Goal: Complete application form: Complete application form

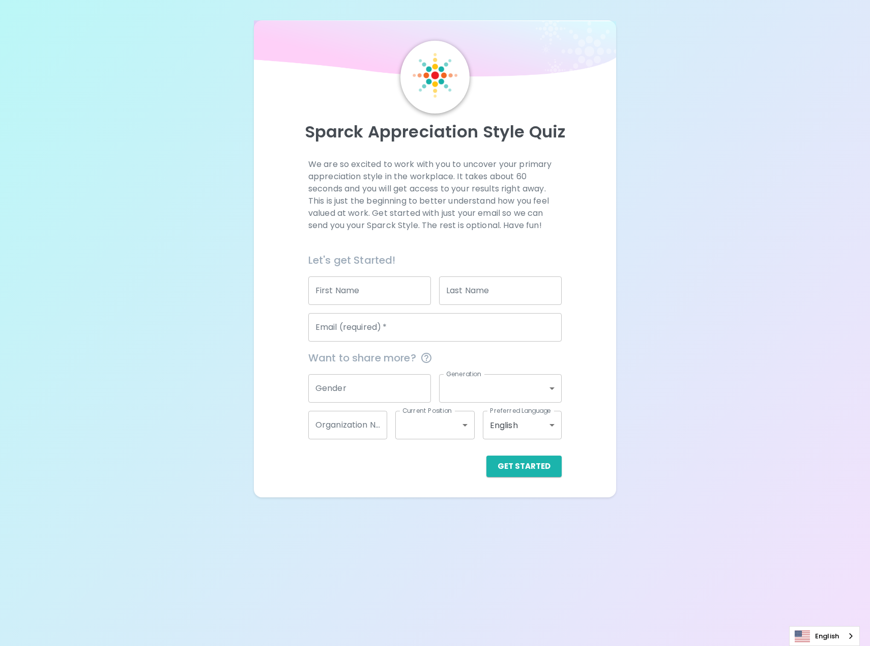
click at [408, 278] on input "First Name" at bounding box center [369, 290] width 123 height 28
type input "[PERSON_NAME]"
type input "Bhatti"
type input "[EMAIL_ADDRESS][DOMAIN_NAME]"
type input "PCL Construction"
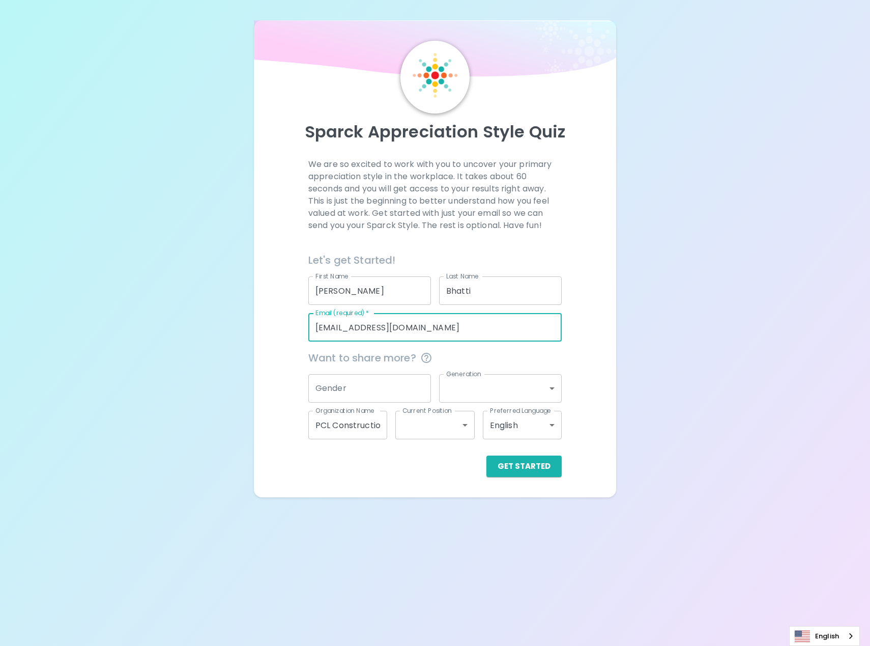
drag, startPoint x: 414, startPoint y: 325, endPoint x: 273, endPoint y: 317, distance: 141.2
click at [273, 317] on div "We are so excited to work with you to uncover your primary appreciation style i…" at bounding box center [435, 317] width 338 height 319
type input "[EMAIL_ADDRESS][DOMAIN_NAME]"
click at [281, 266] on div "We are so excited to work with you to uncover your primary appreciation style i…" at bounding box center [435, 317] width 338 height 319
click at [360, 390] on input "Gender" at bounding box center [369, 388] width 123 height 28
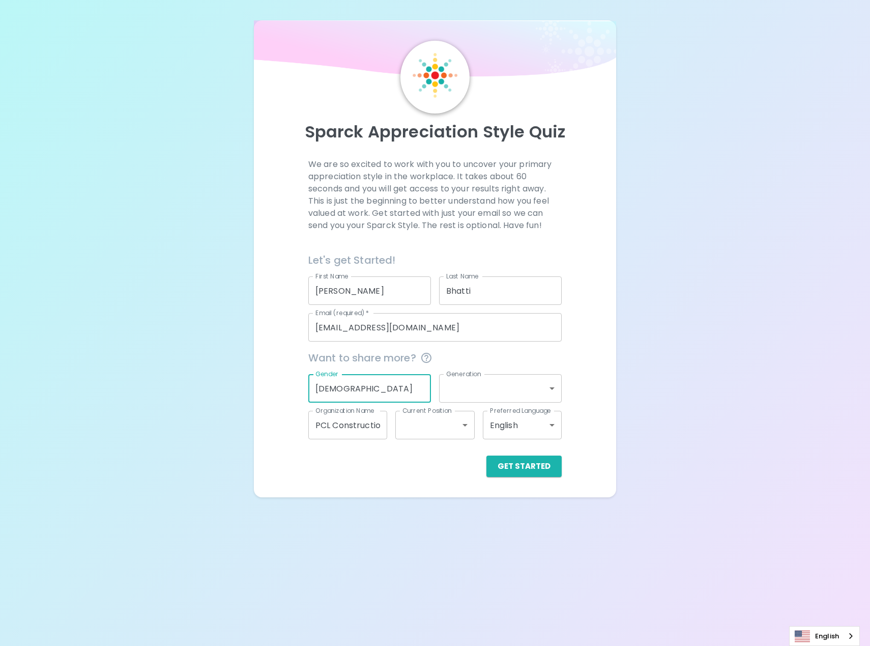
type input "[DEMOGRAPHIC_DATA]"
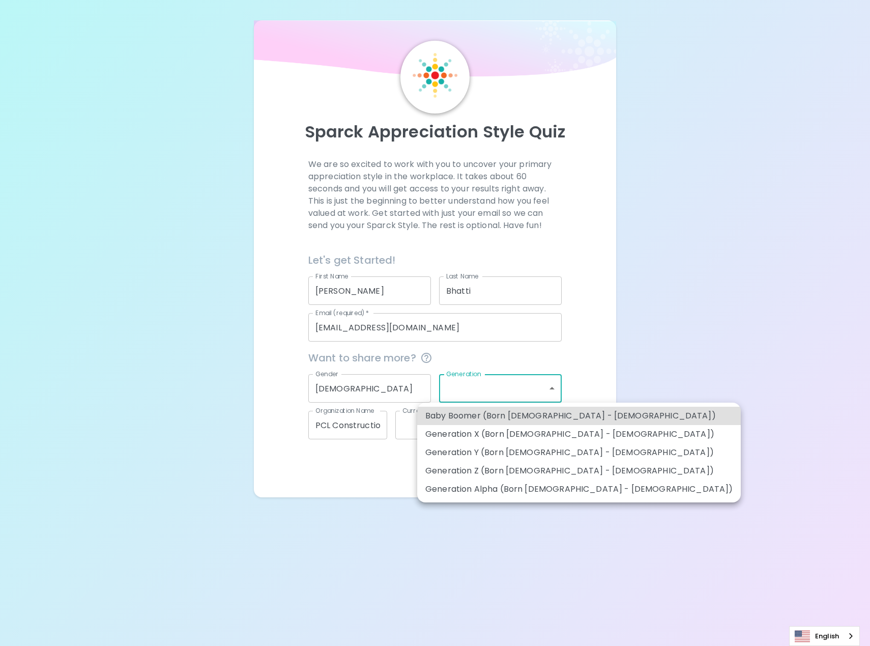
click at [461, 380] on body "Sparck Appreciation Style Quiz We are so excited to work with you to uncover yo…" at bounding box center [435, 323] width 870 height 646
click at [556, 473] on li "Generation Z (Born [DEMOGRAPHIC_DATA] - [DEMOGRAPHIC_DATA])" at bounding box center [579, 471] width 324 height 18
type input "generation_z"
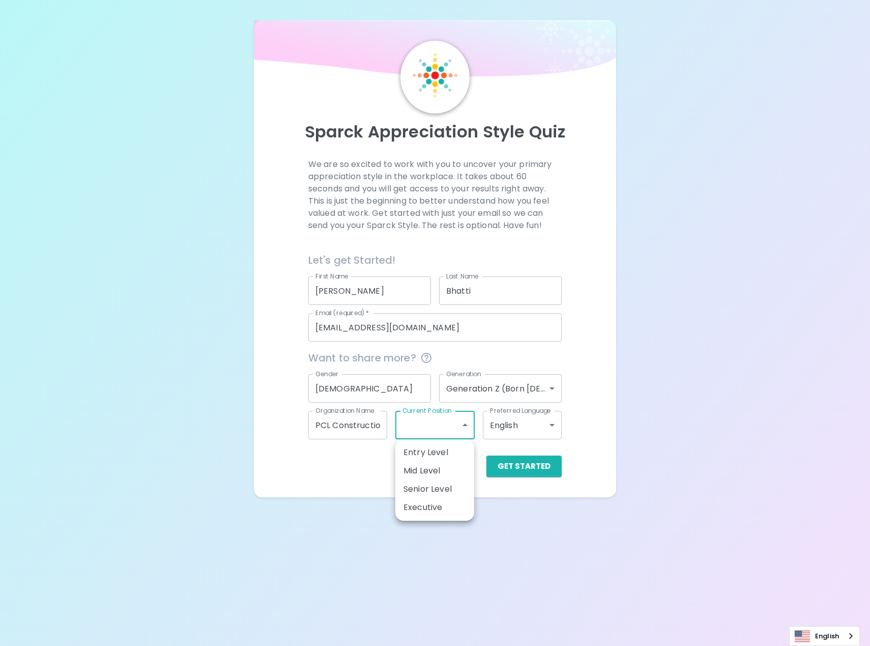
click at [442, 434] on body "Sparck Appreciation Style Quiz We are so excited to work with you to uncover yo…" at bounding box center [435, 323] width 870 height 646
click at [442, 455] on li "Entry Level" at bounding box center [434, 452] width 79 height 18
type input "entry_level"
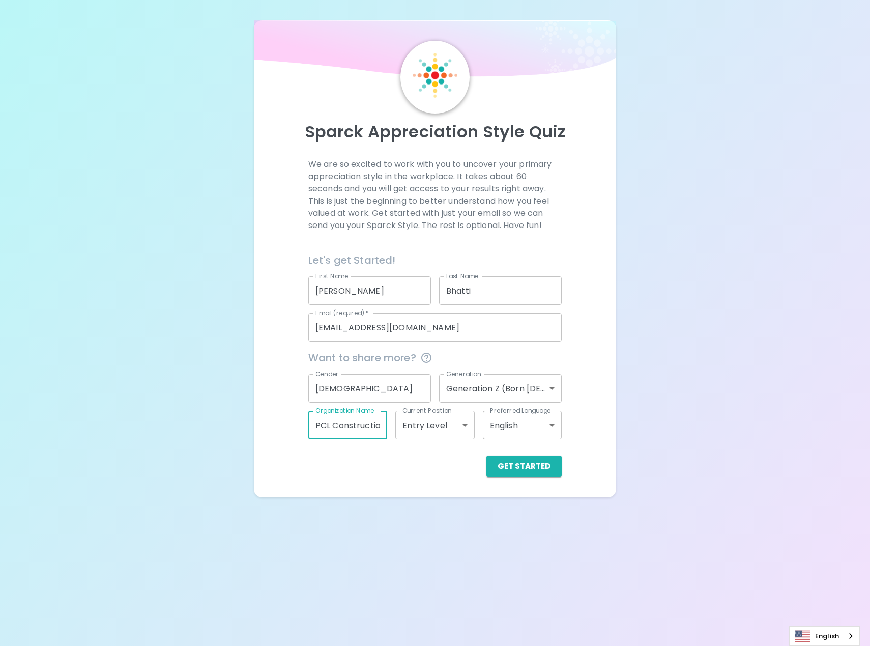
scroll to position [0, 6]
drag, startPoint x: 346, startPoint y: 431, endPoint x: 439, endPoint y: 439, distance: 92.9
click at [439, 439] on div "Want to share more? Gender [DEMOGRAPHIC_DATA] Gender Generation Generation Z (B…" at bounding box center [431, 390] width 262 height 98
click at [619, 423] on div "Sparck Appreciation Style Quiz We are so excited to work with you to uncover yo…" at bounding box center [435, 248] width 870 height 497
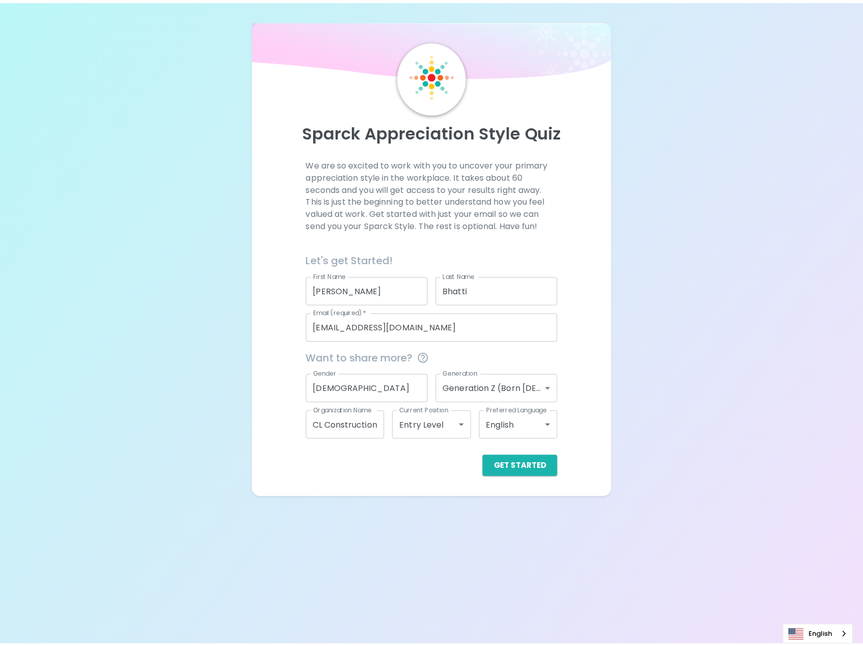
scroll to position [0, 0]
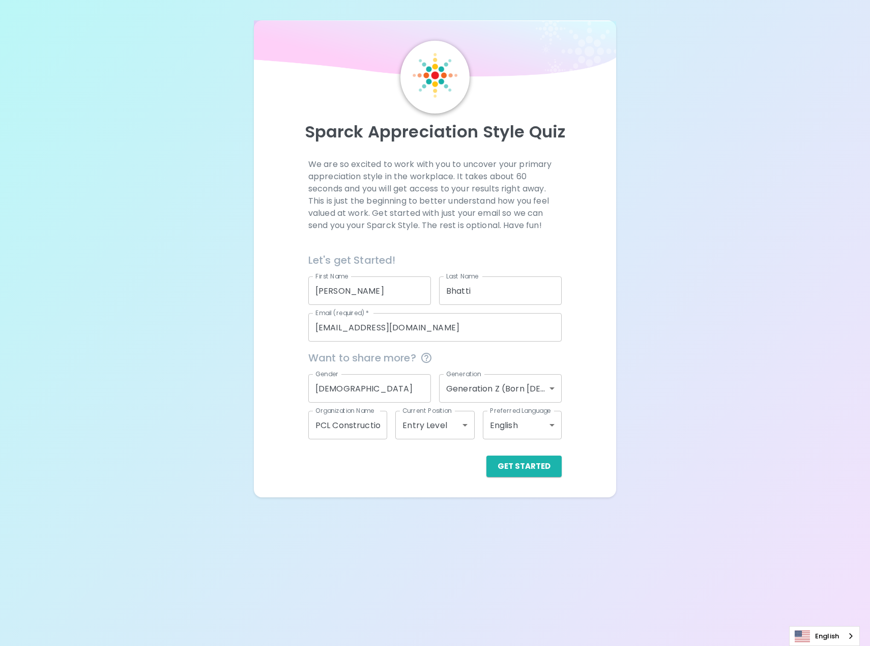
click at [520, 461] on button "Get Started" at bounding box center [523, 465] width 75 height 21
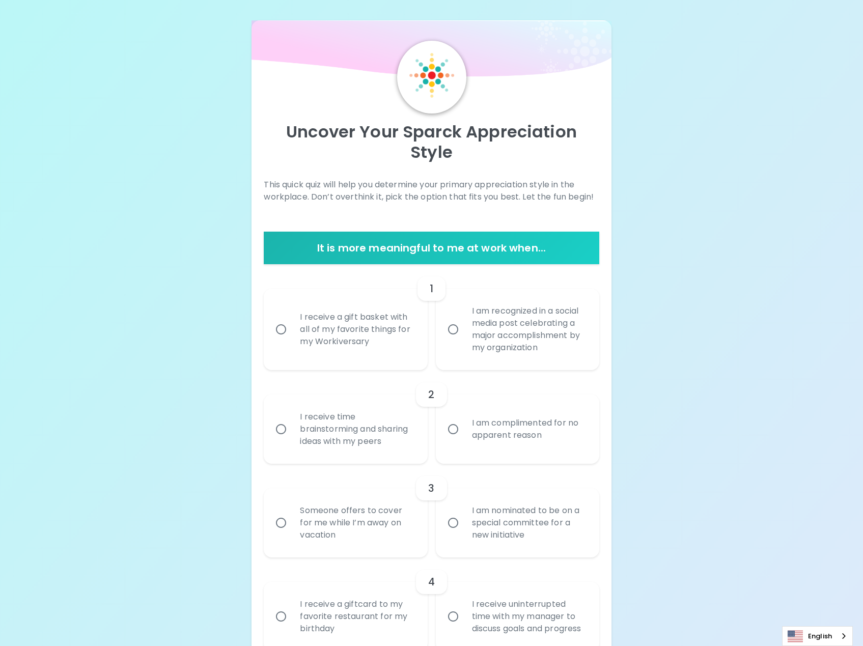
click at [327, 336] on div "I receive a gift basket with all of my favorite things for my Workiversary" at bounding box center [357, 329] width 130 height 61
click at [292, 336] on input "I receive a gift basket with all of my favorite things for my Workiversary" at bounding box center [280, 329] width 21 height 21
radio input "true"
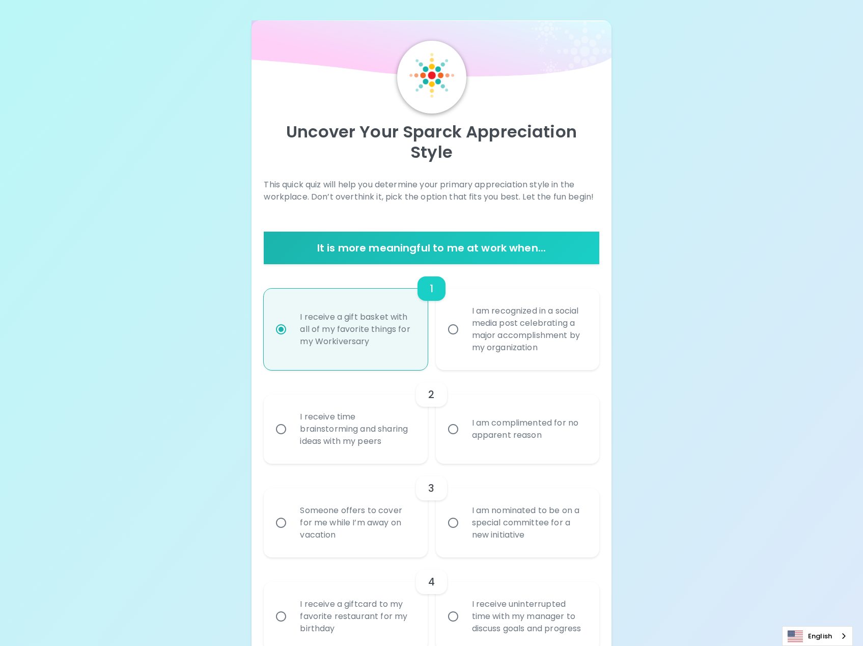
scroll to position [81, 0]
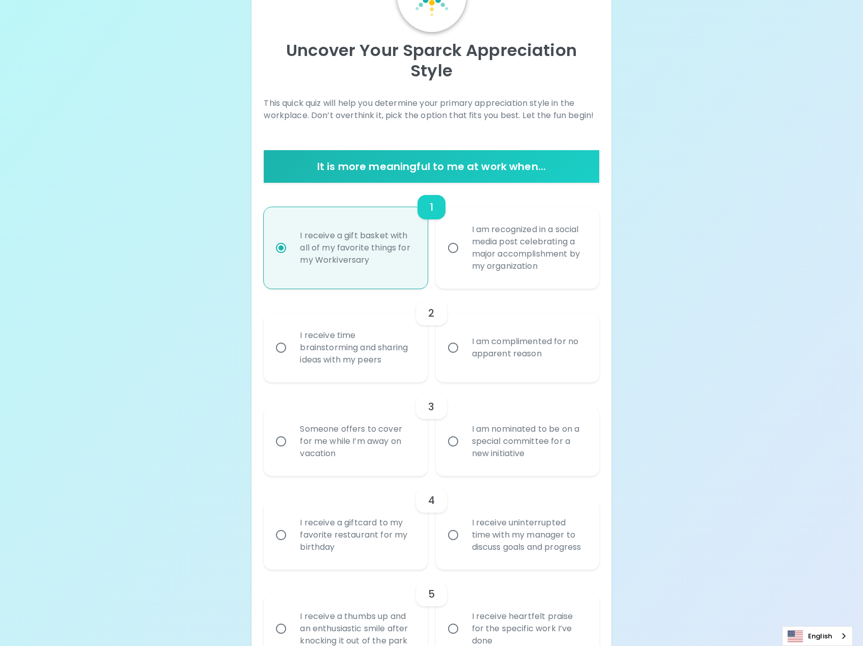
click at [359, 355] on div "I receive time brainstorming and sharing ideas with my peers" at bounding box center [357, 347] width 130 height 61
click at [292, 355] on input "I receive time brainstorming and sharing ideas with my peers" at bounding box center [280, 347] width 21 height 21
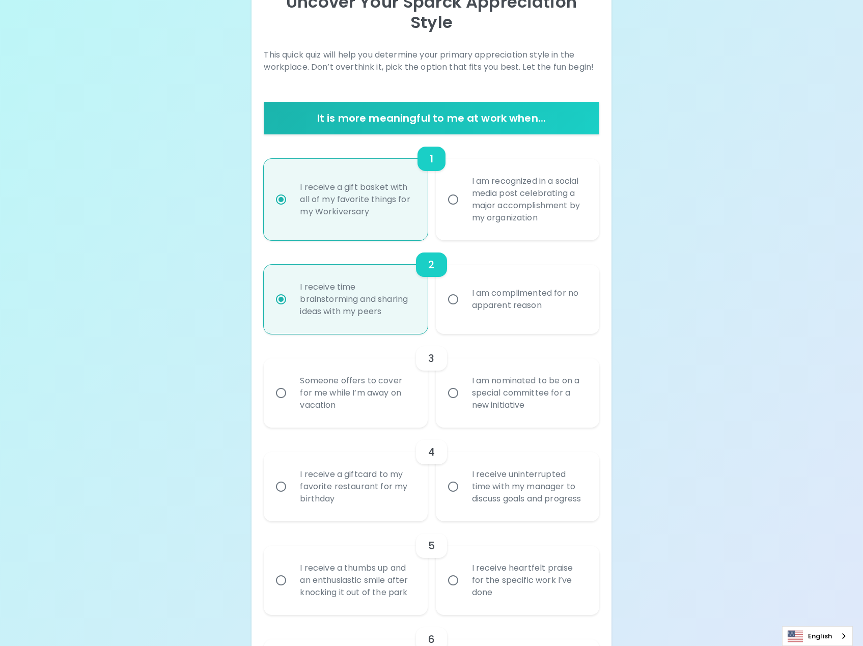
scroll to position [163, 0]
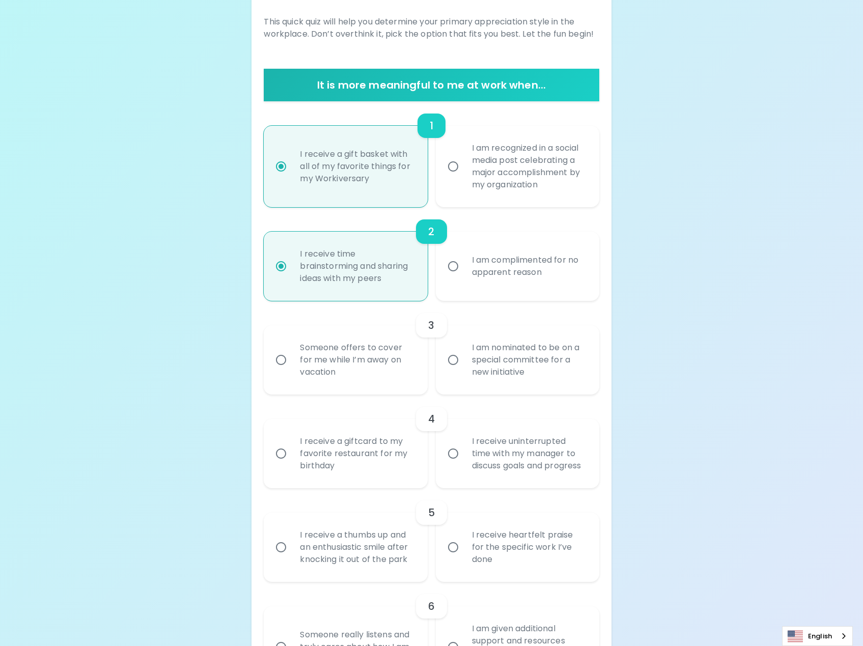
radio input "true"
click at [461, 370] on label "I am nominated to be on a special committee for a new initiative" at bounding box center [511, 359] width 163 height 69
click at [461, 370] on input "I am nominated to be on a special committee for a new initiative" at bounding box center [452, 359] width 21 height 21
radio input "false"
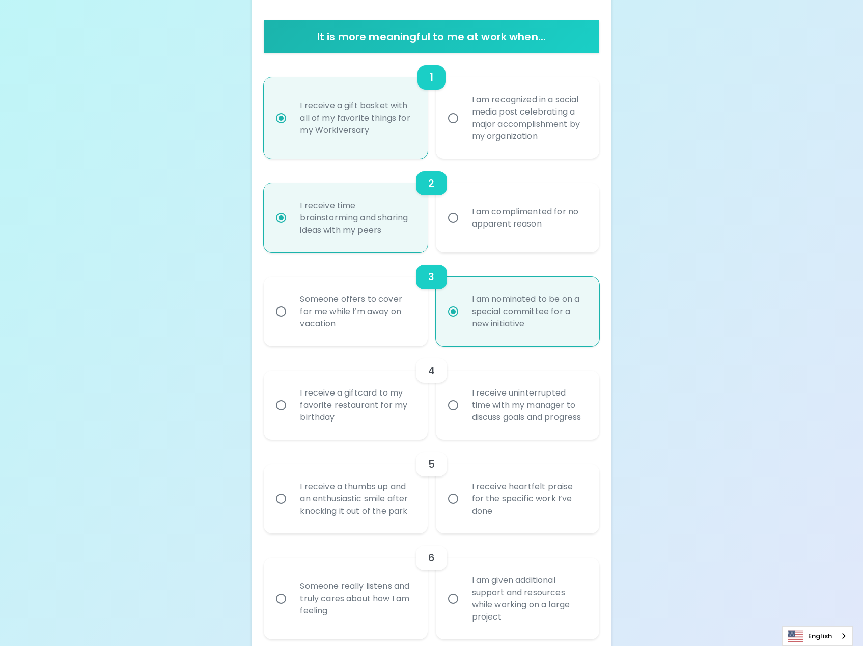
scroll to position [244, 0]
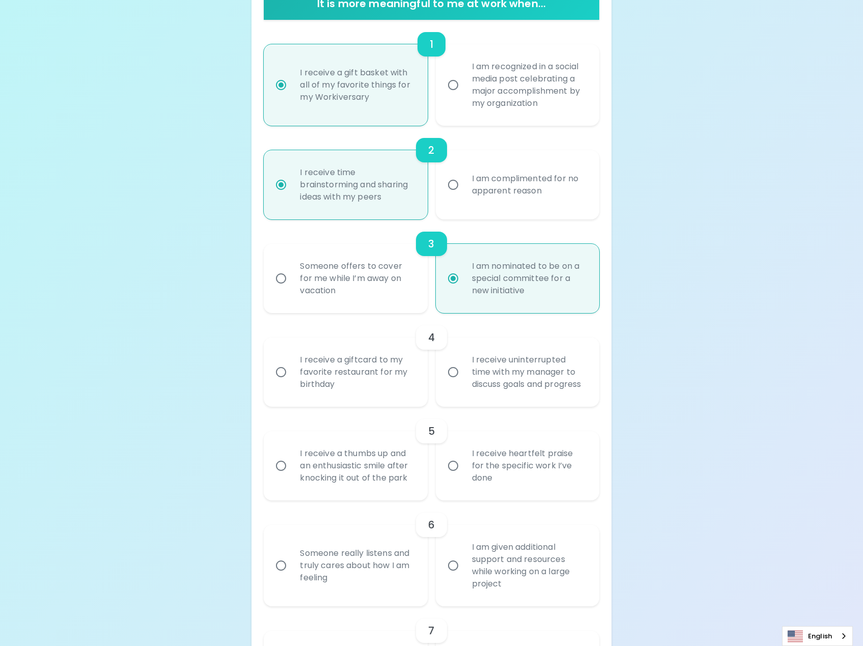
radio input "true"
click at [378, 376] on div "I receive a giftcard to my favorite restaurant for my birthday" at bounding box center [357, 371] width 130 height 61
click at [292, 376] on input "I receive a giftcard to my favorite restaurant for my birthday" at bounding box center [280, 371] width 21 height 21
radio input "false"
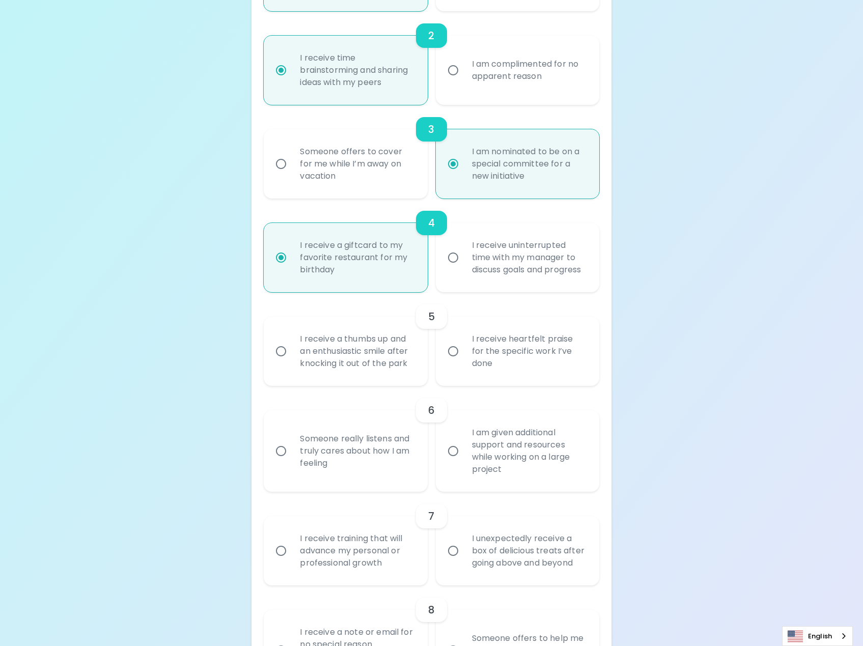
scroll to position [377, 0]
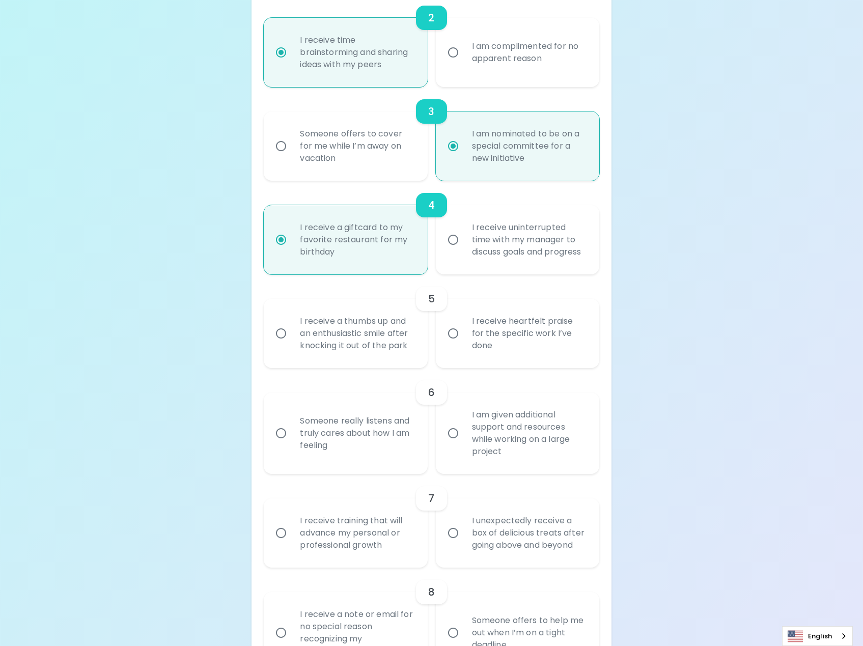
radio input "true"
click at [541, 350] on div "I receive heartfelt praise for the specific work I’ve done" at bounding box center [529, 333] width 130 height 61
click at [464, 344] on input "I receive heartfelt praise for the specific work I’ve done" at bounding box center [452, 333] width 21 height 21
radio input "false"
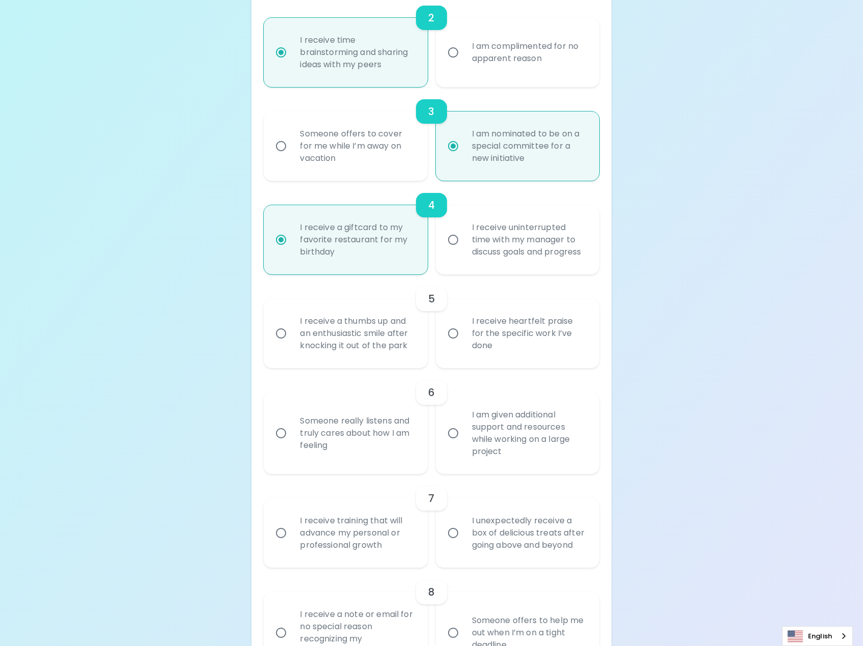
radio input "false"
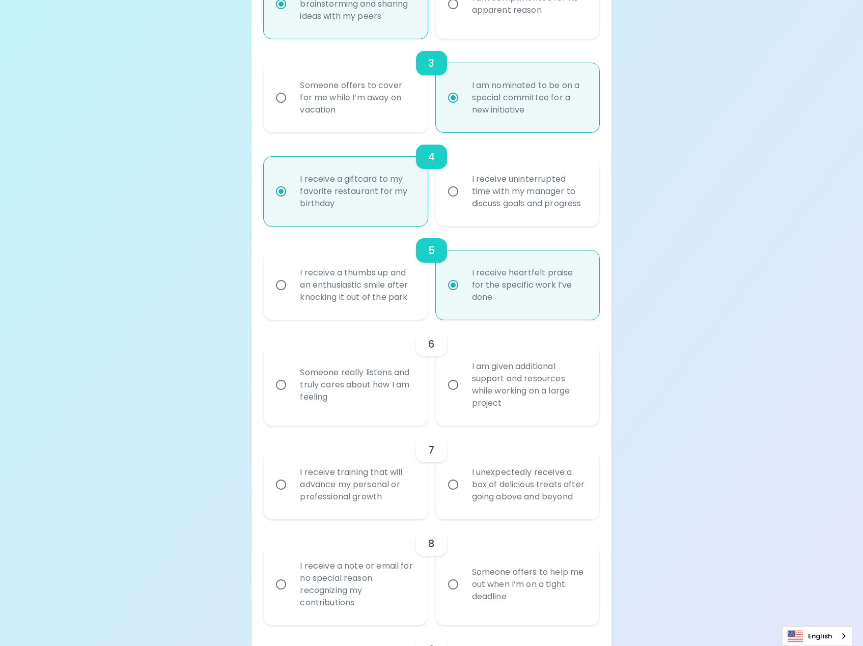
scroll to position [458, 0]
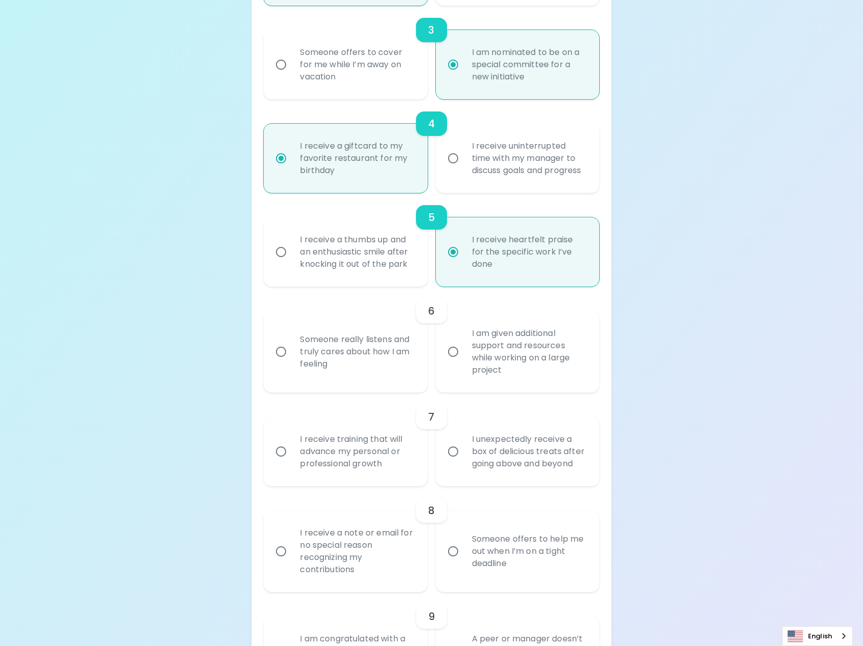
radio input "true"
click at [351, 355] on div "Someone really listens and truly cares about how I am feeling" at bounding box center [357, 351] width 130 height 61
click at [292, 355] on input "Someone really listens and truly cares about how I am feeling" at bounding box center [280, 351] width 21 height 21
radio input "false"
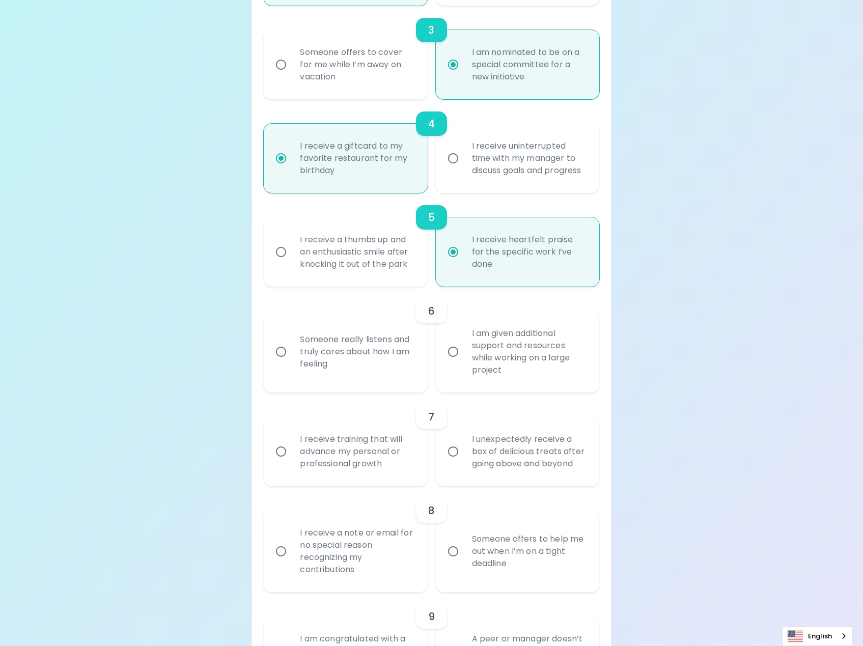
radio input "false"
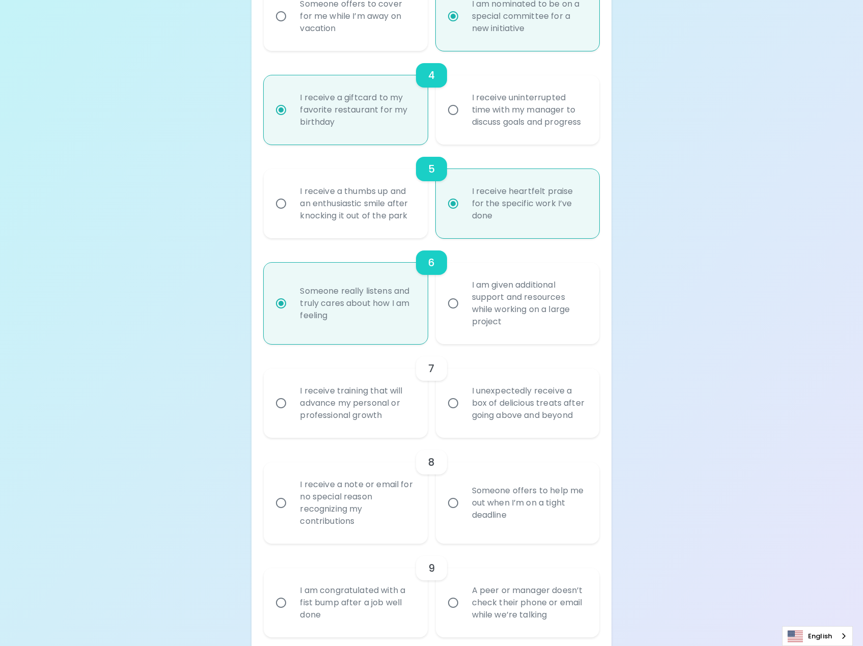
scroll to position [539, 0]
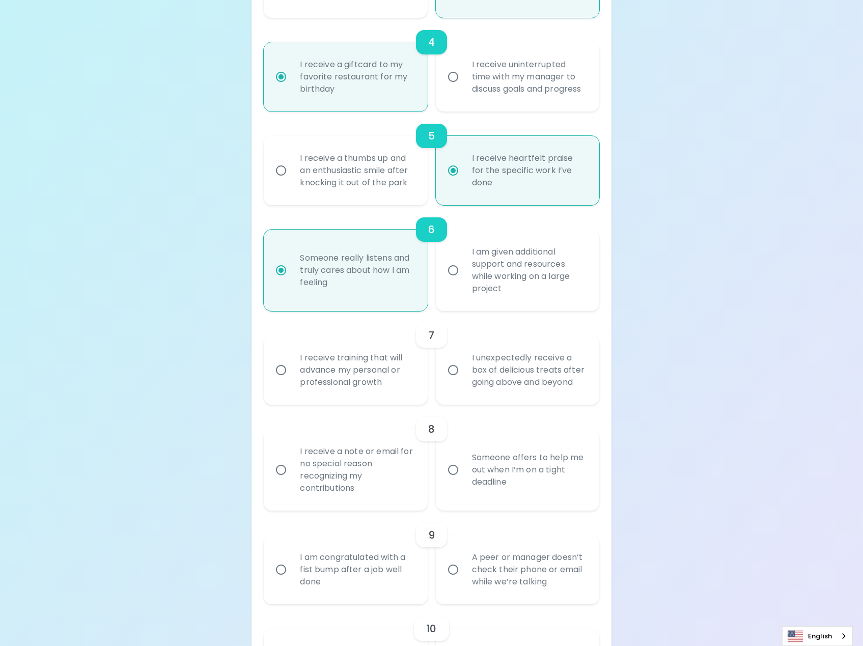
radio input "true"
click at [541, 294] on div "I am given additional support and resources while working on a large project" at bounding box center [529, 270] width 130 height 73
click at [464, 281] on input "I am given additional support and resources while working on a large project" at bounding box center [452, 270] width 21 height 21
radio input "false"
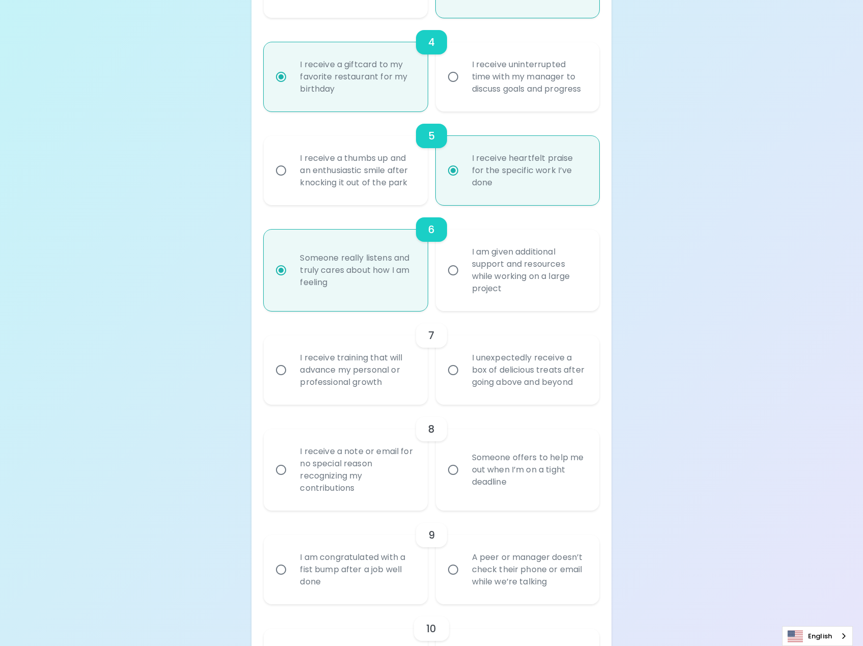
radio input "false"
radio input "true"
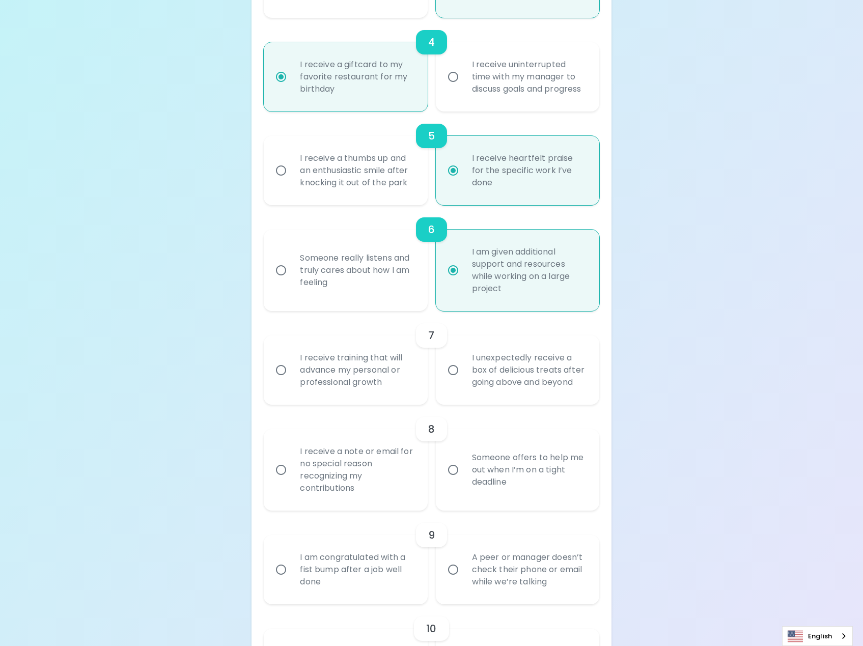
radio input "true"
click at [361, 368] on div "I receive training that will advance my personal or professional growth" at bounding box center [357, 369] width 130 height 61
click at [292, 368] on input "I receive training that will advance my personal or professional growth" at bounding box center [280, 369] width 21 height 21
radio input "false"
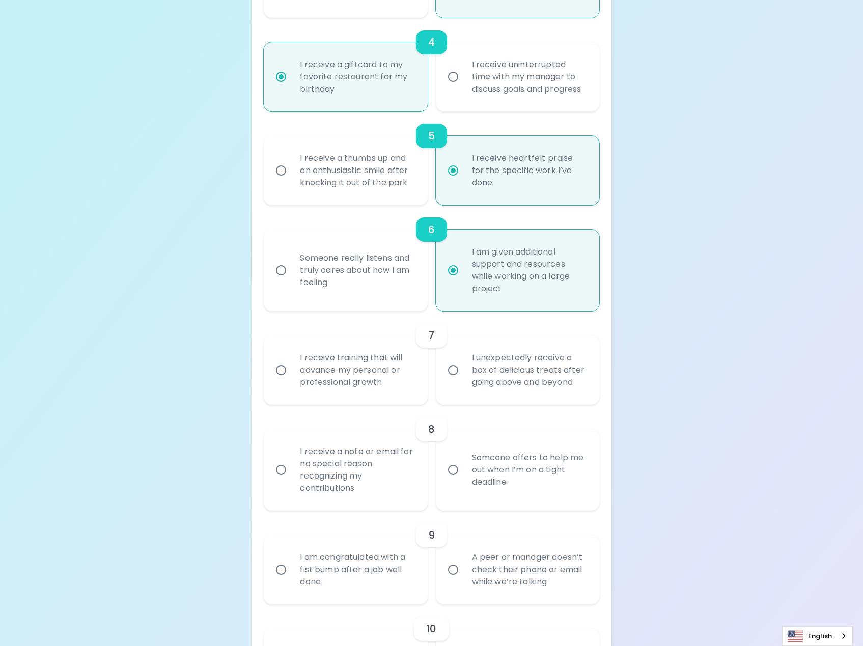
radio input "false"
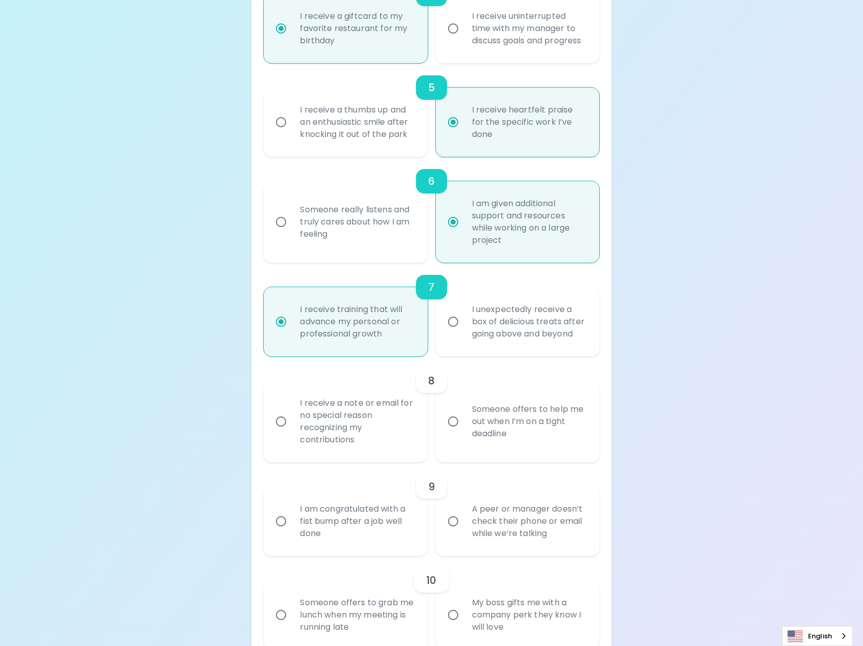
scroll to position [621, 0]
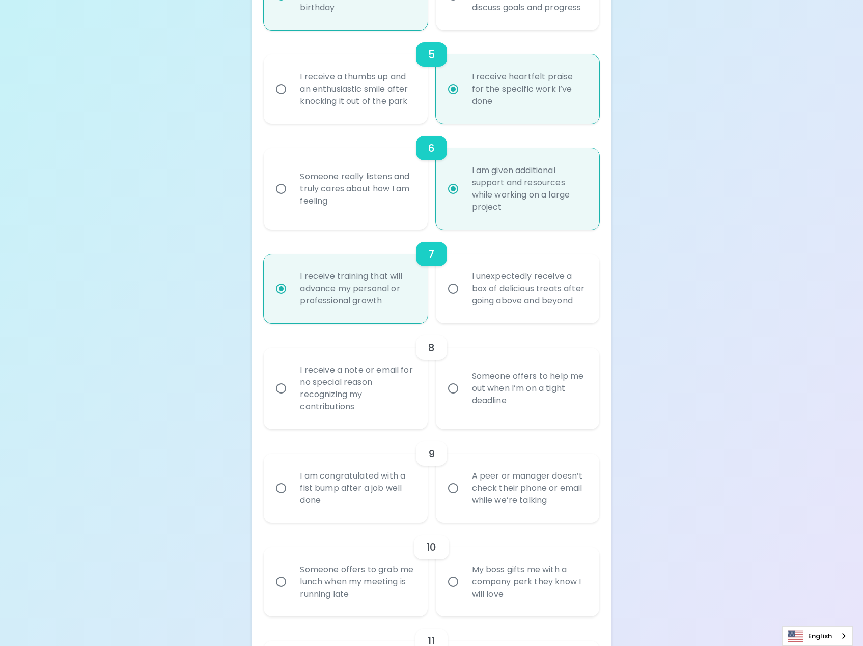
radio input "true"
click at [567, 391] on div "Someone offers to help me out when I’m on a tight deadline" at bounding box center [529, 388] width 130 height 61
click at [464, 391] on input "Someone offers to help me out when I’m on a tight deadline" at bounding box center [452, 388] width 21 height 21
radio input "false"
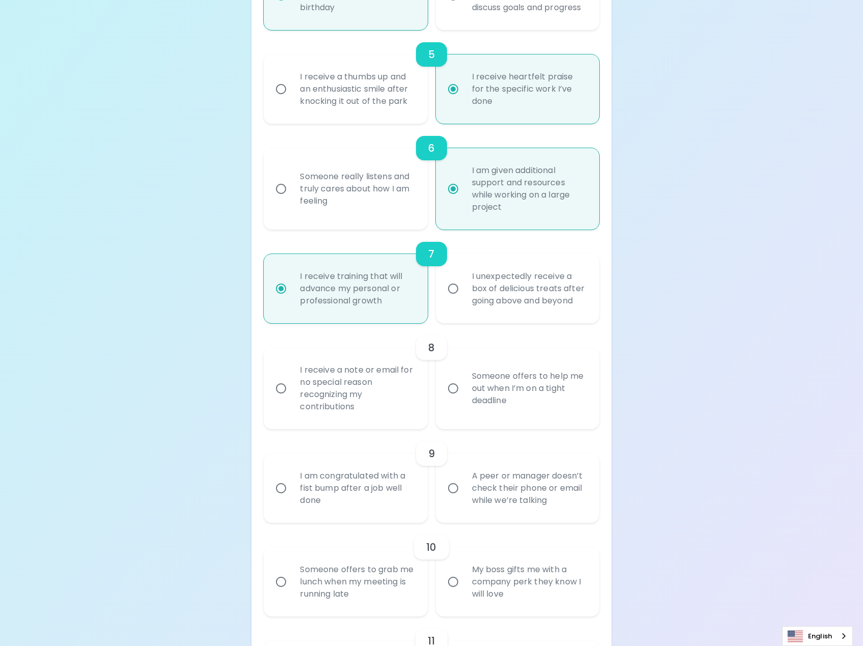
radio input "false"
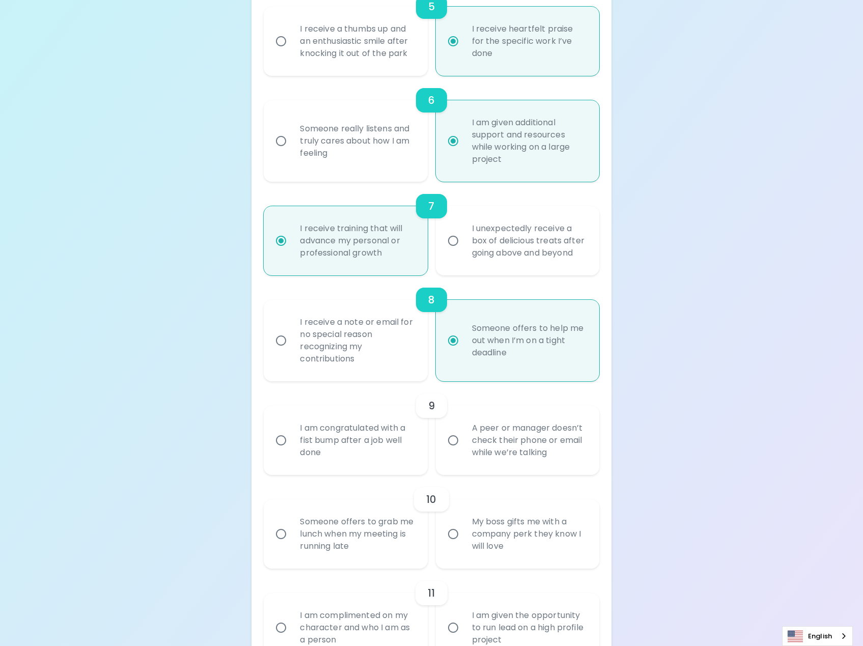
scroll to position [702, 0]
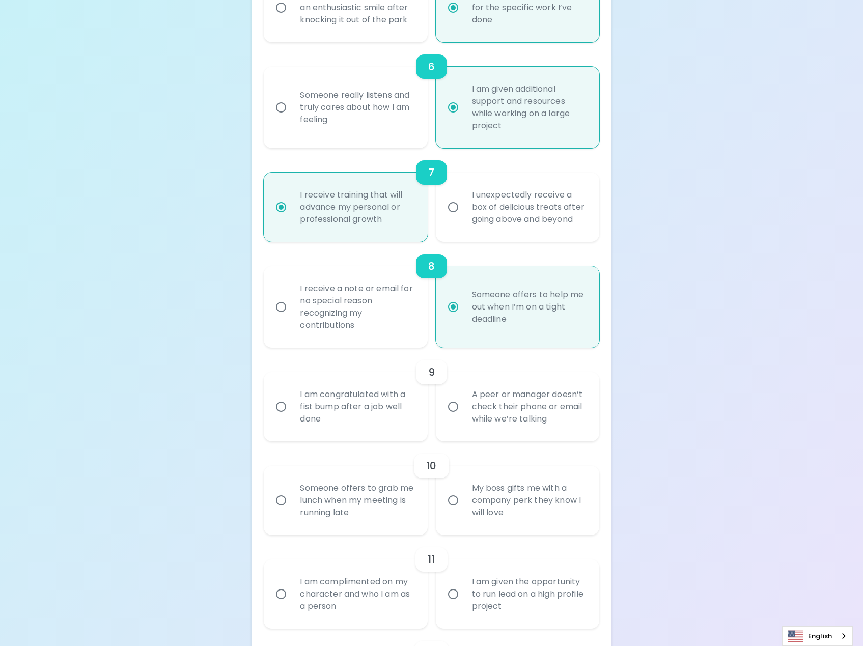
radio input "true"
click at [389, 420] on div "I am congratulated with a fist bump after a job well done" at bounding box center [357, 406] width 130 height 61
click at [292, 417] on input "I am congratulated with a fist bump after a job well done" at bounding box center [280, 406] width 21 height 21
radio input "false"
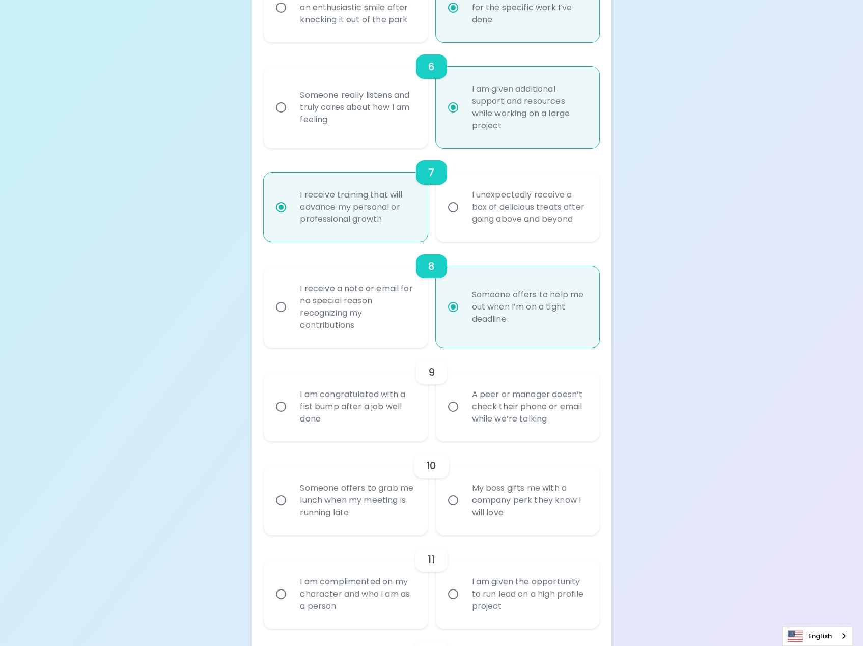
radio input "false"
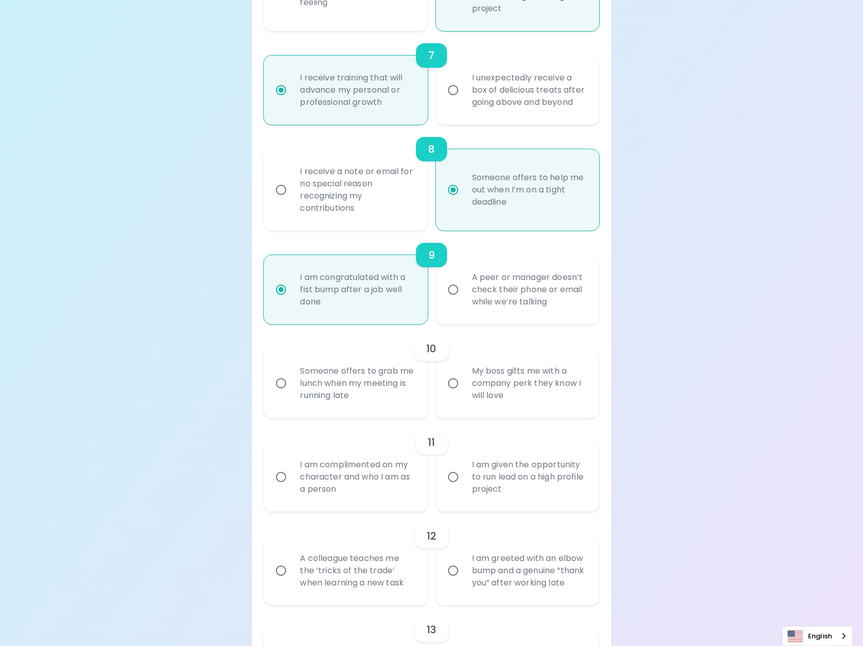
scroll to position [835, 0]
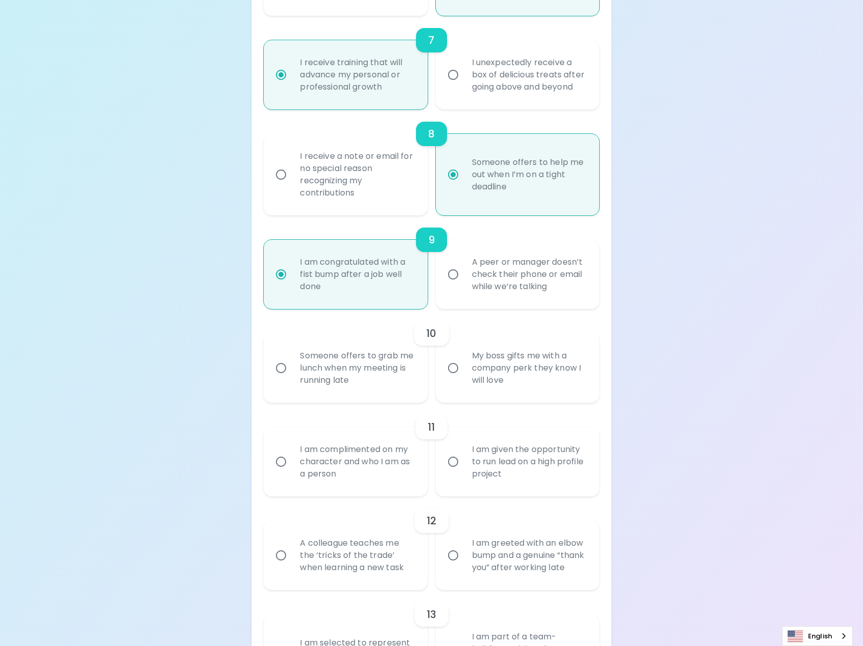
radio input "true"
click at [367, 392] on div "Someone offers to grab me lunch when my meeting is running late" at bounding box center [357, 367] width 130 height 61
click at [292, 379] on input "Someone offers to grab me lunch when my meeting is running late" at bounding box center [280, 367] width 21 height 21
radio input "false"
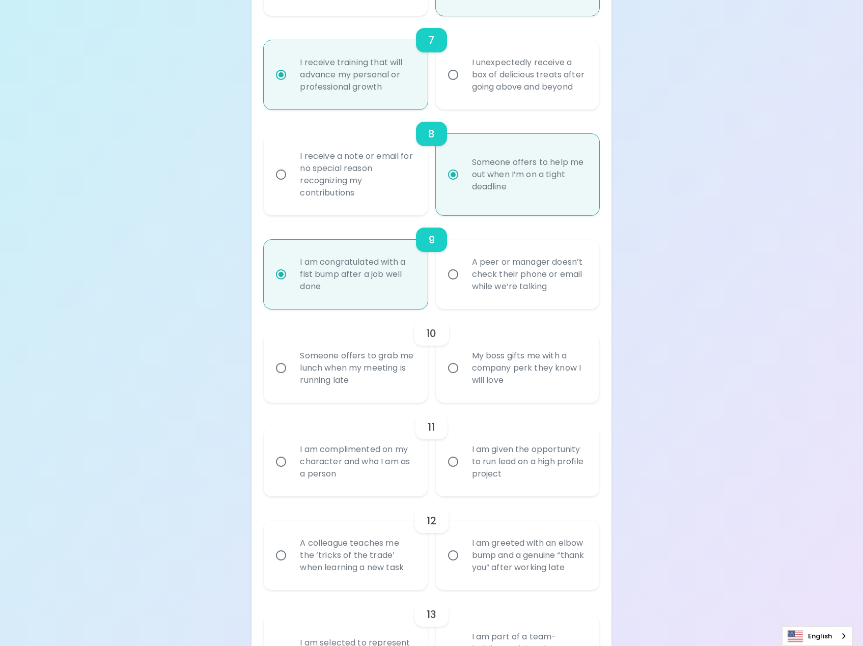
radio input "false"
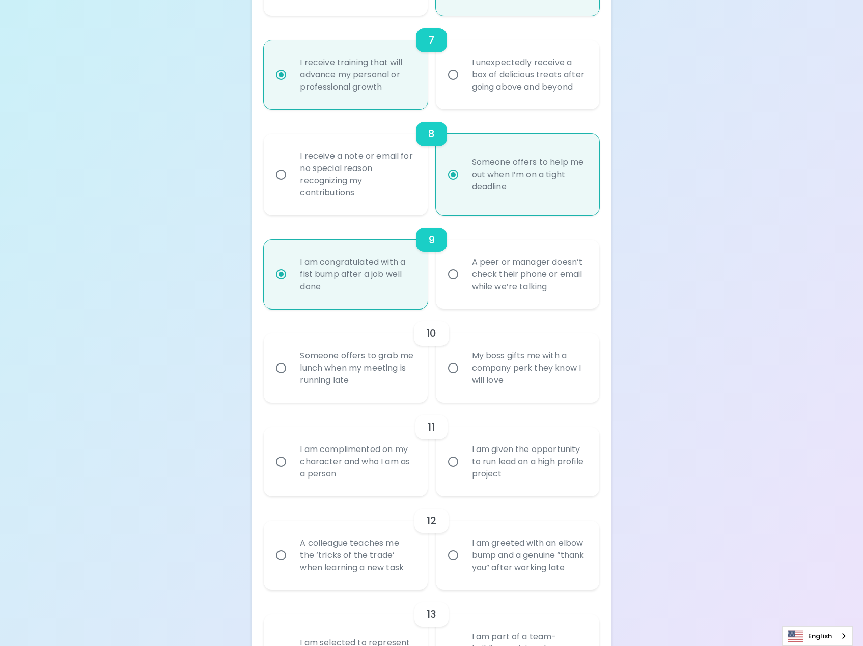
radio input "false"
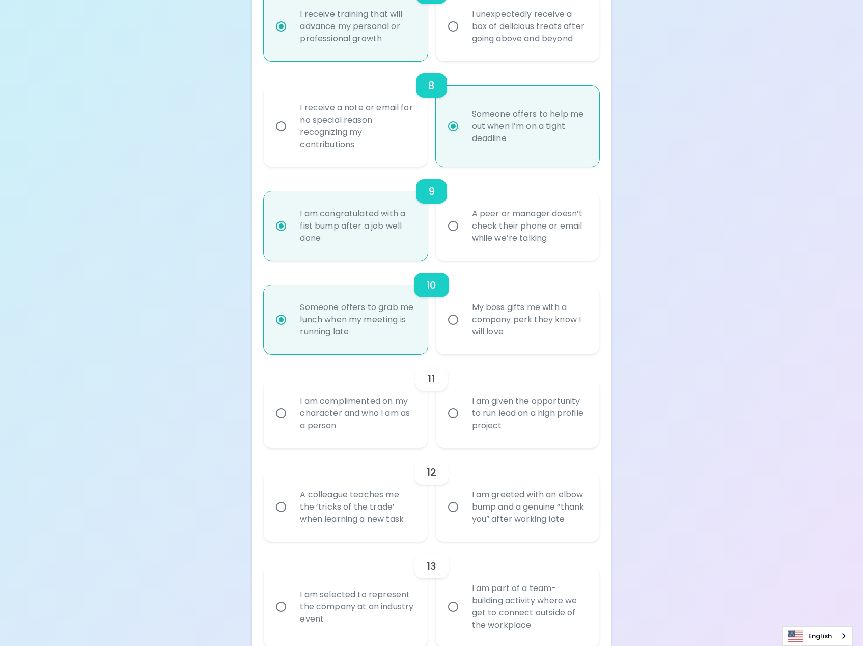
scroll to position [916, 0]
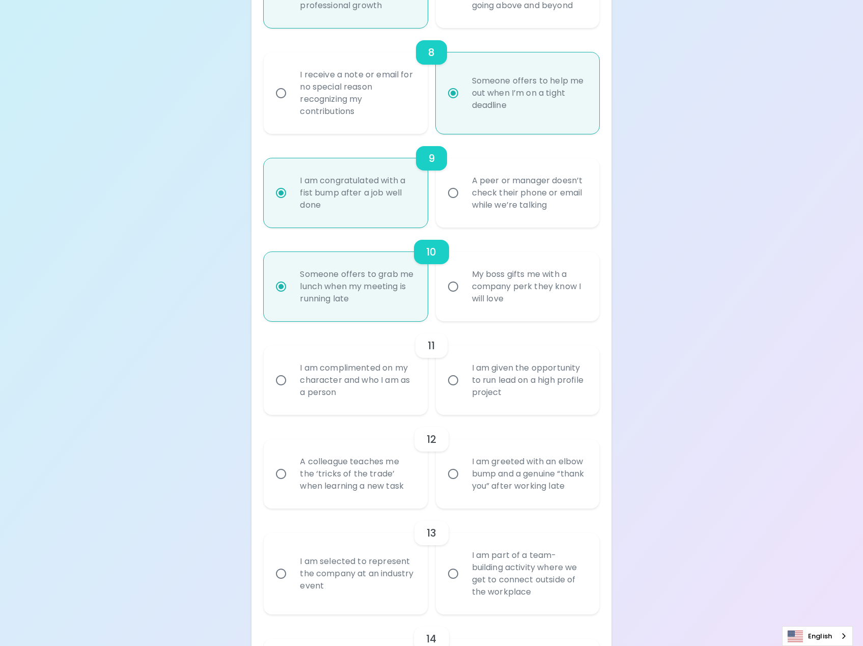
radio input "true"
click at [565, 406] on div "I am given the opportunity to run lead on a high profile project" at bounding box center [529, 380] width 130 height 61
click at [464, 391] on input "I am given the opportunity to run lead on a high profile project" at bounding box center [452, 379] width 21 height 21
radio input "false"
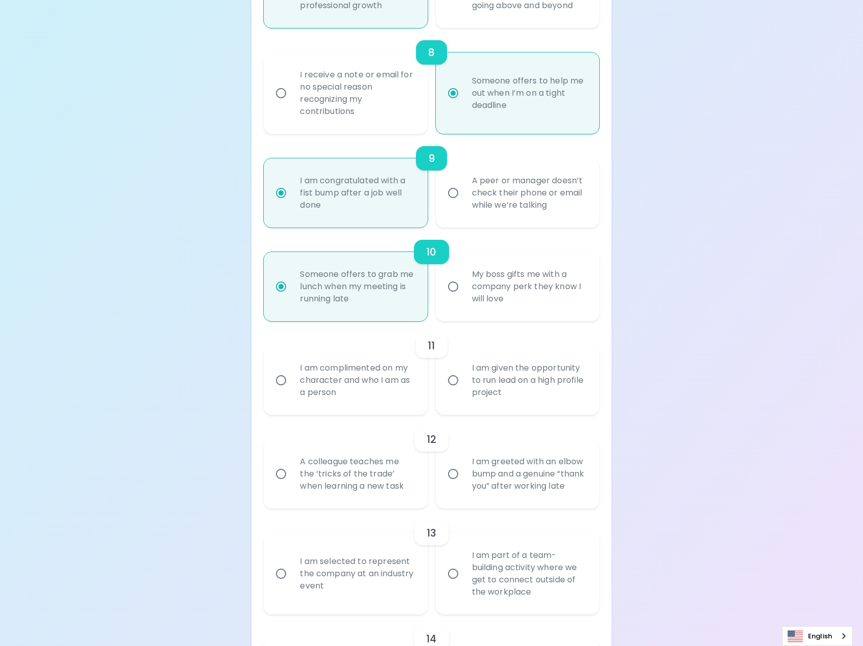
radio input "false"
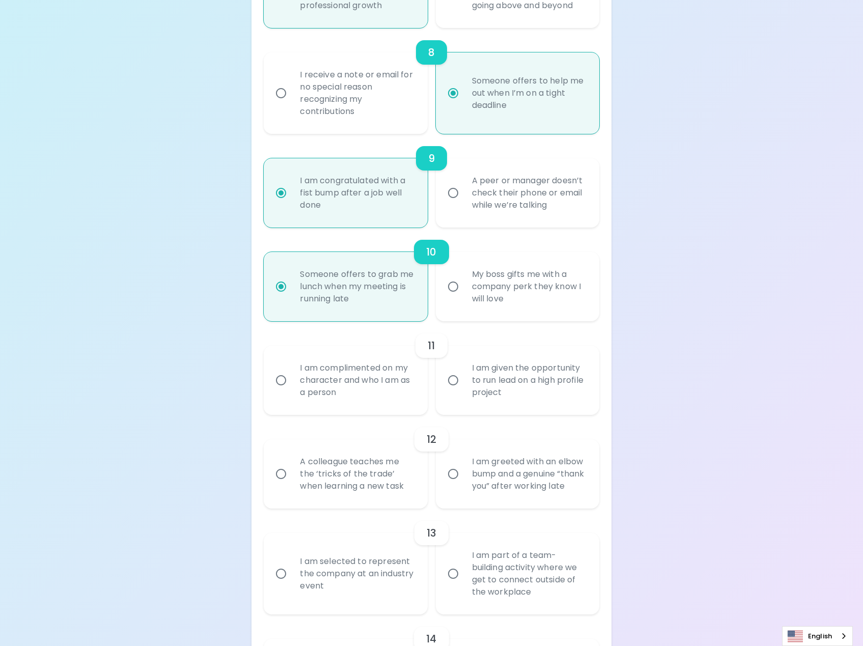
radio input "false"
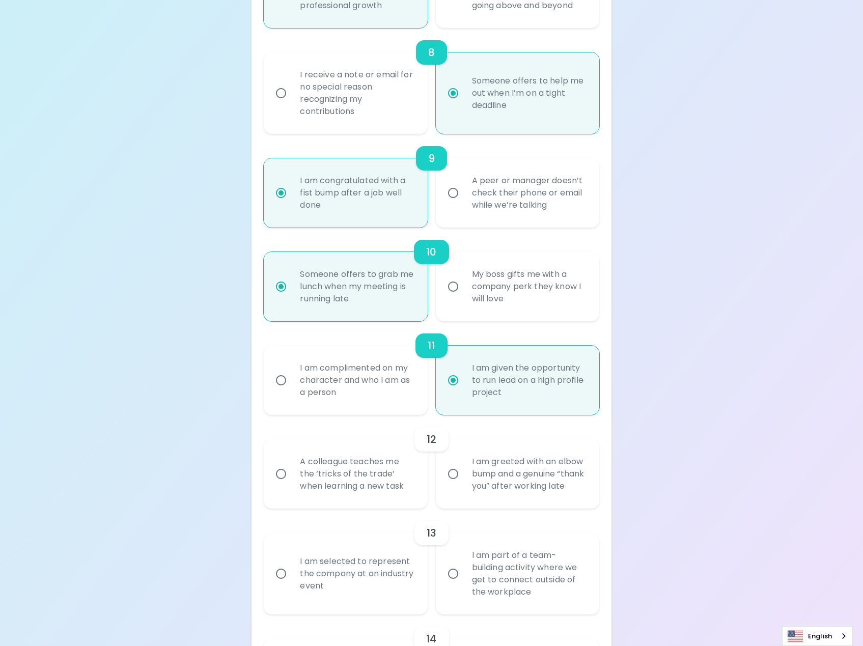
scroll to position [997, 0]
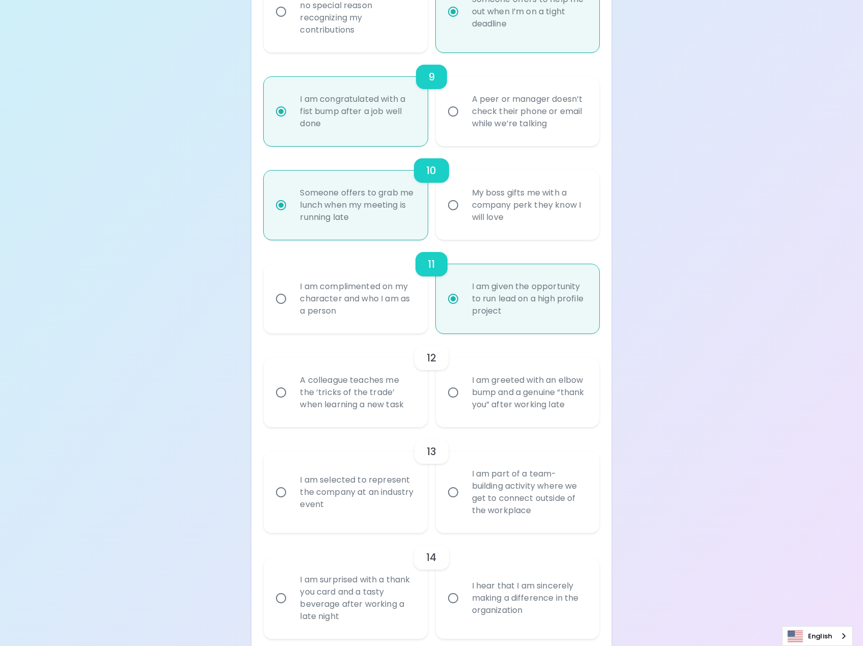
radio input "true"
click at [367, 400] on div "A colleague teaches me the ‘tricks of the trade’ when learning a new task" at bounding box center [357, 392] width 130 height 61
click at [292, 400] on input "A colleague teaches me the ‘tricks of the trade’ when learning a new task" at bounding box center [280, 392] width 21 height 21
radio input "false"
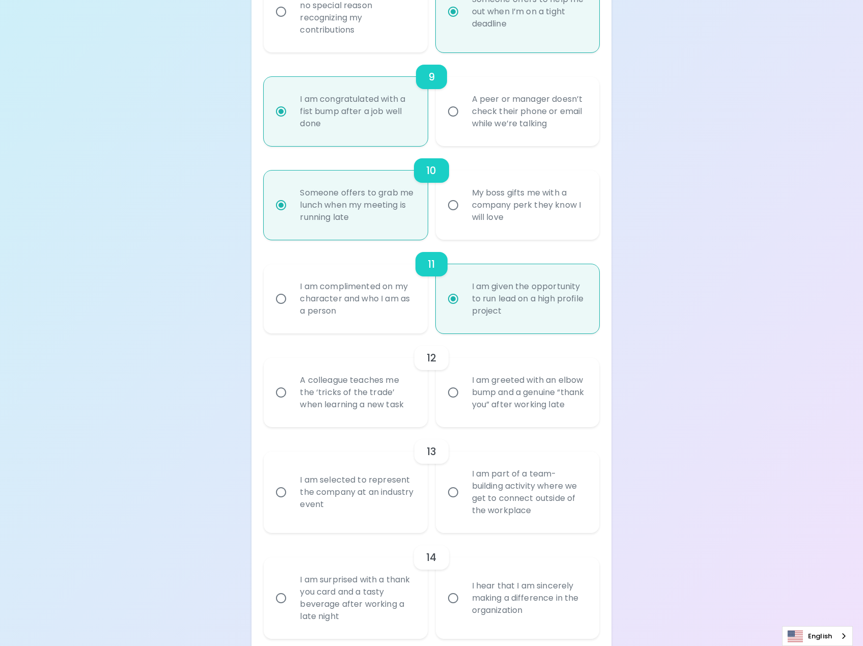
radio input "false"
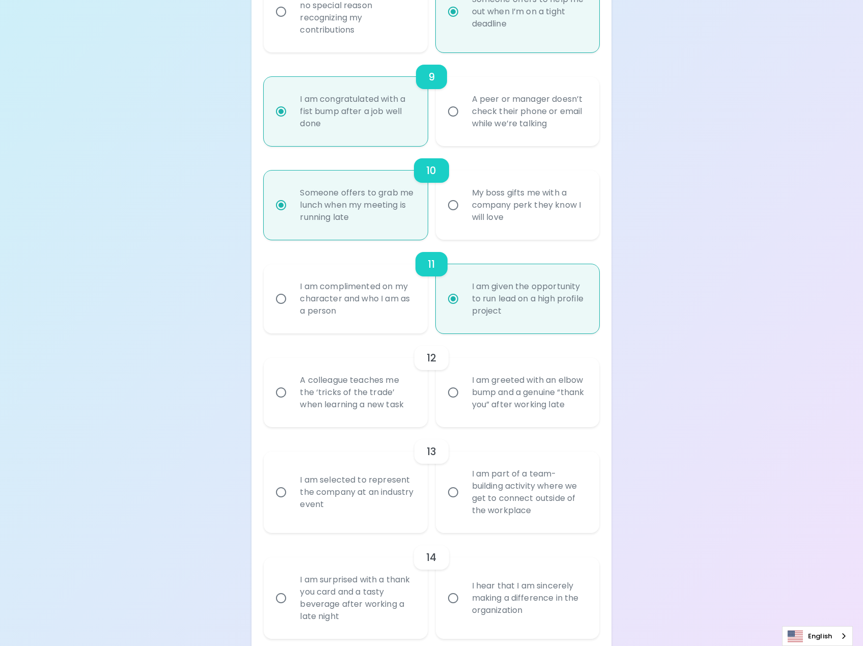
radio input "false"
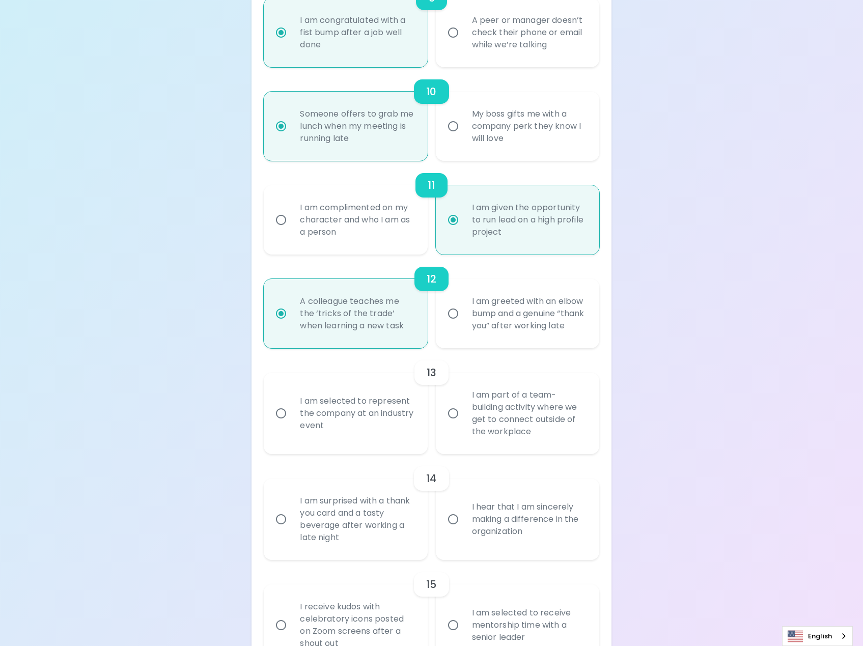
scroll to position [1079, 0]
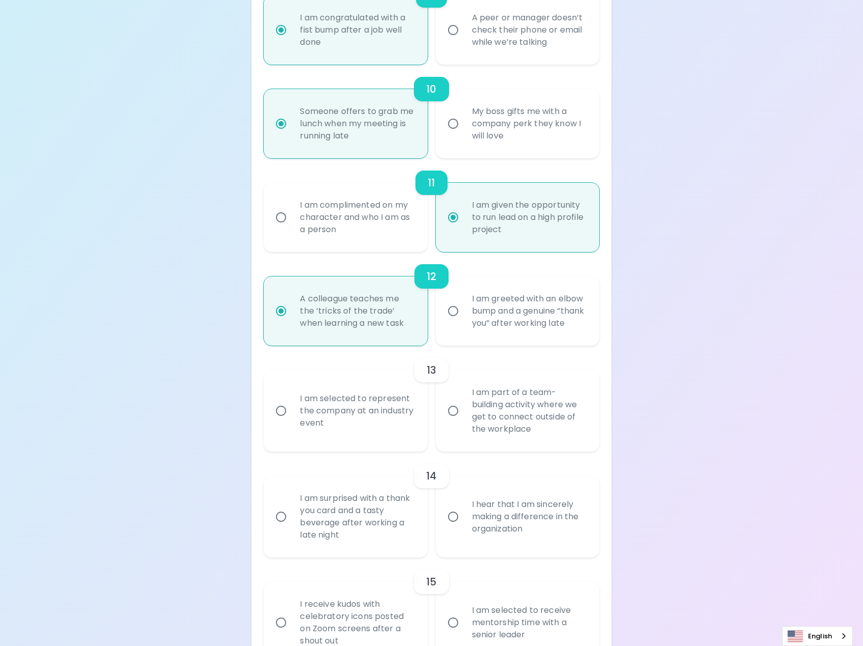
radio input "true"
click at [548, 427] on div "I am part of a team-building activity where we get to connect outside of the wo…" at bounding box center [529, 410] width 130 height 73
click at [464, 421] on input "I am part of a team-building activity where we get to connect outside of the wo…" at bounding box center [452, 410] width 21 height 21
radio input "false"
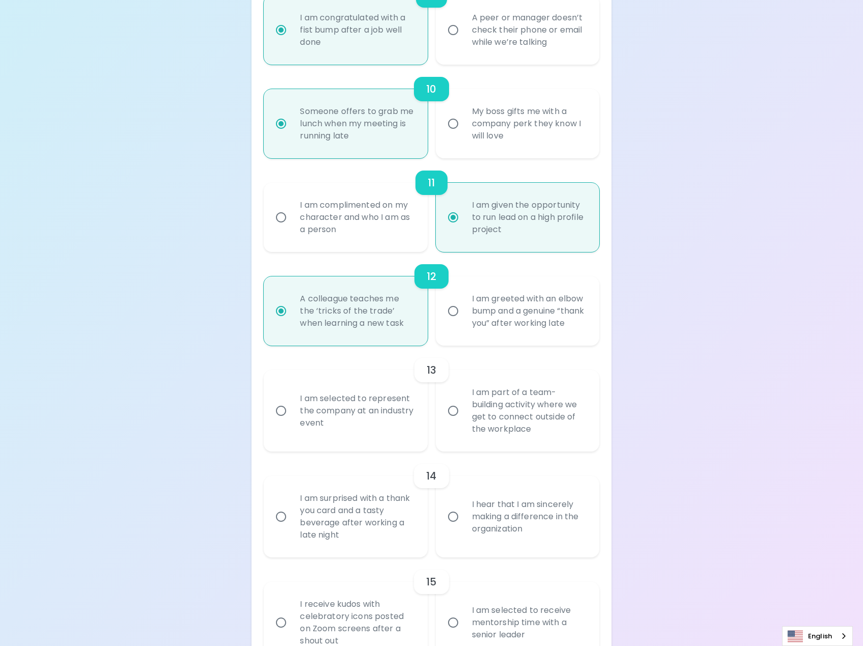
radio input "false"
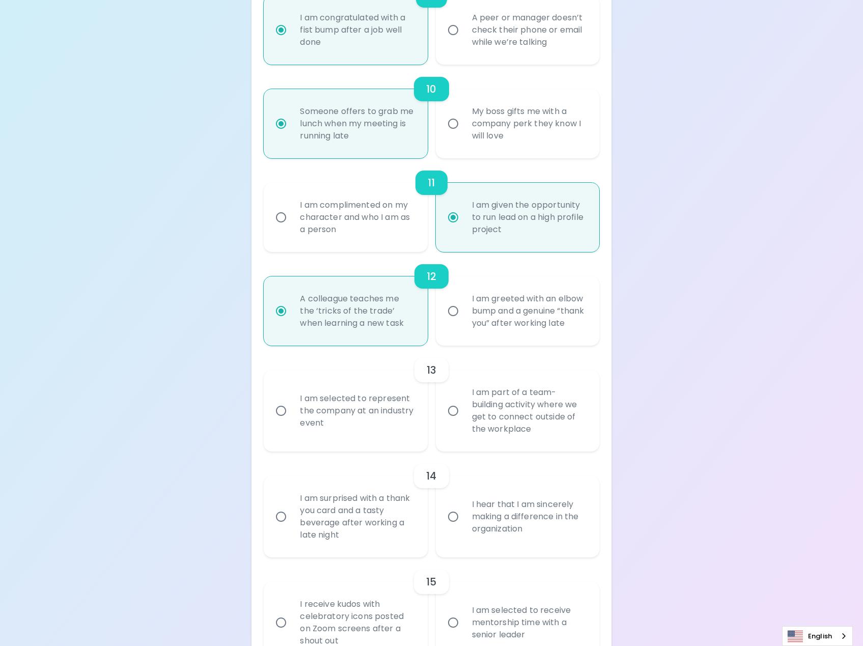
radio input "false"
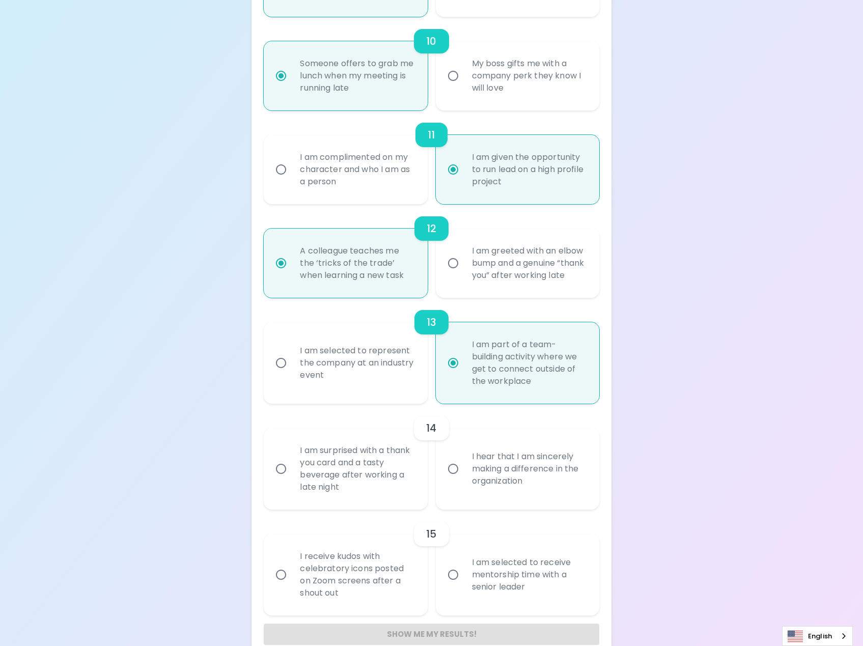
scroll to position [1158, 0]
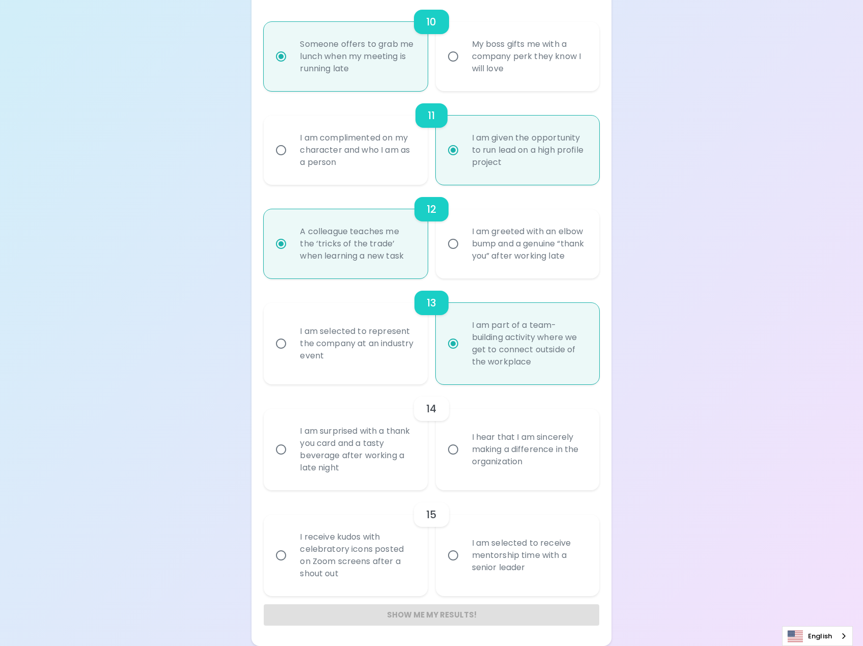
radio input "true"
click at [485, 465] on div "I hear that I am sincerely making a difference in the organization" at bounding box center [529, 449] width 130 height 61
click at [464, 460] on input "I hear that I am sincerely making a difference in the organization" at bounding box center [452, 449] width 21 height 21
radio input "false"
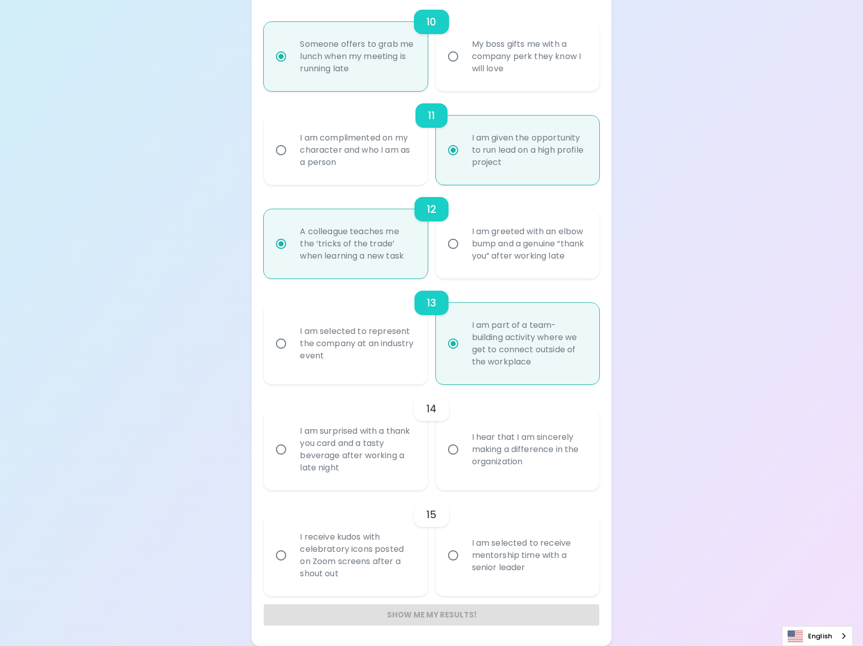
radio input "false"
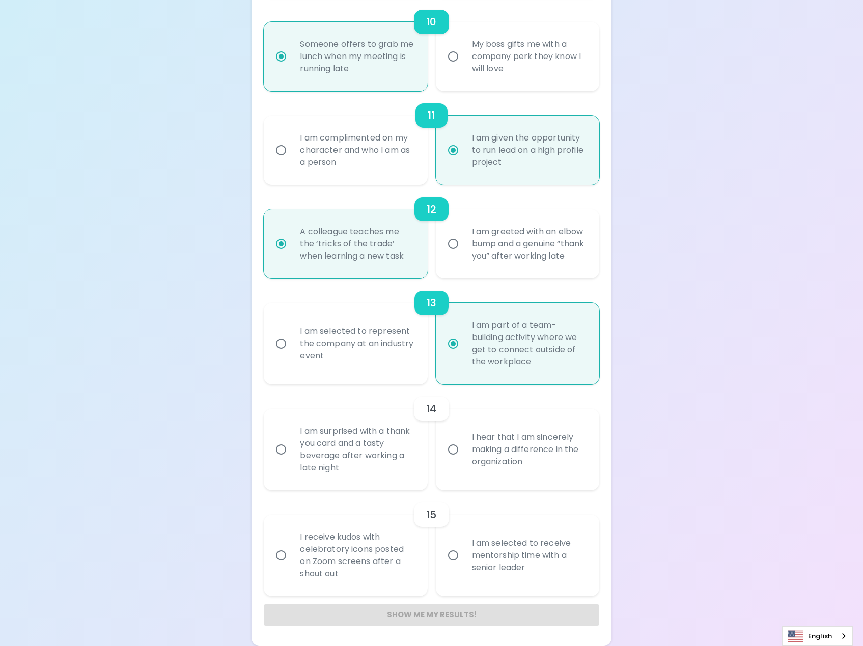
radio input "false"
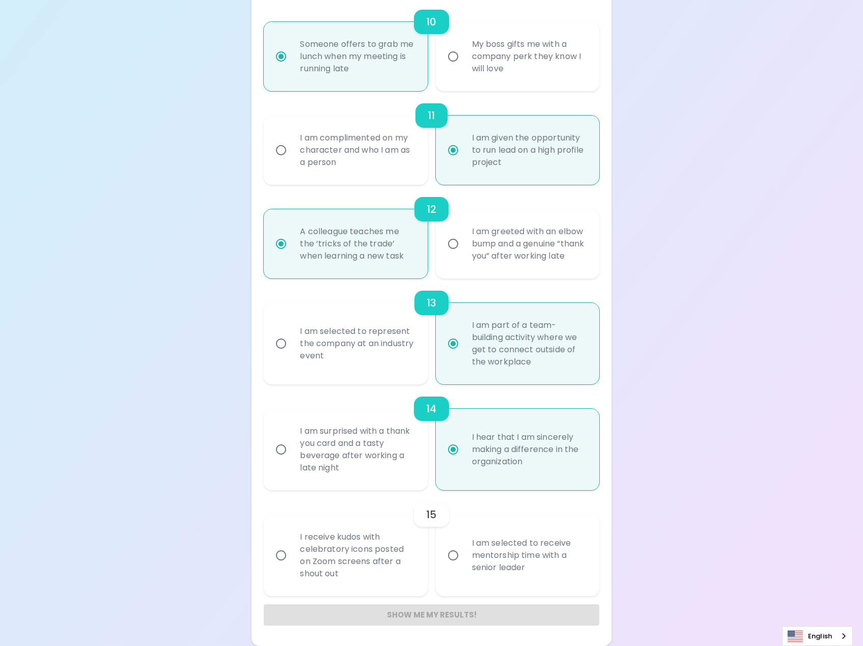
radio input "true"
click at [404, 464] on div "I am surprised with a thank you card and a tasty beverage after working a late …" at bounding box center [357, 449] width 130 height 73
click at [292, 460] on input "I am surprised with a thank you card and a tasty beverage after working a late …" at bounding box center [280, 449] width 21 height 21
radio input "false"
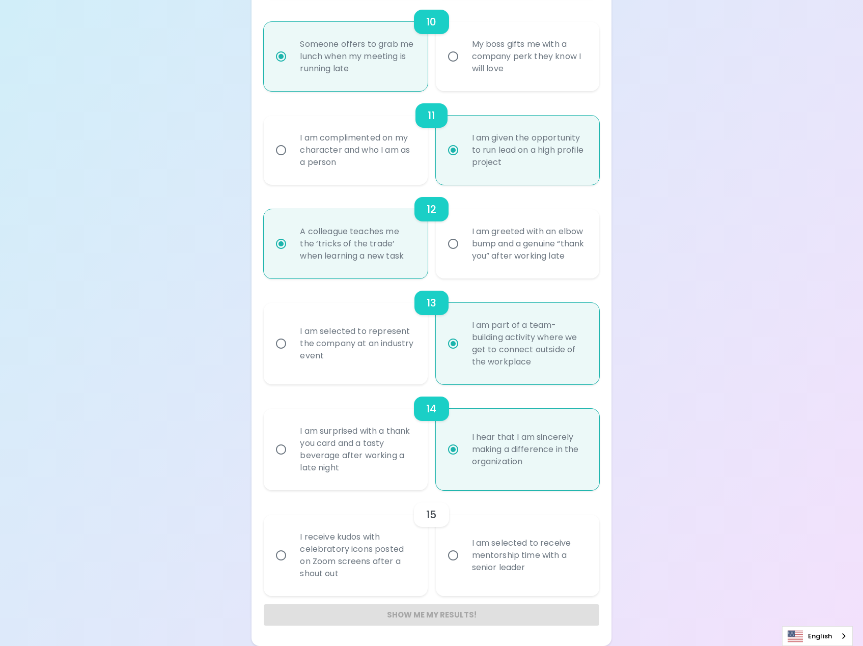
radio input "false"
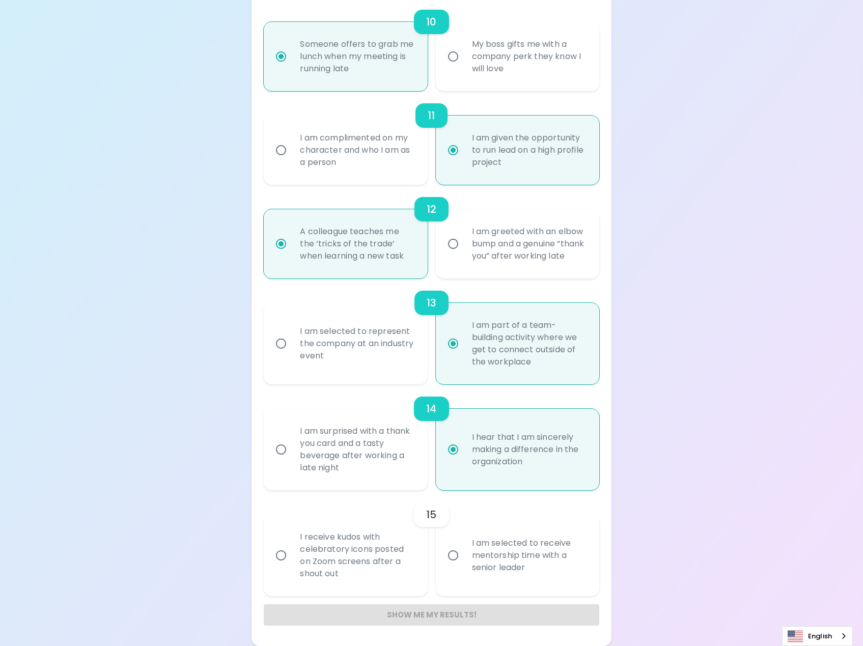
radio input "false"
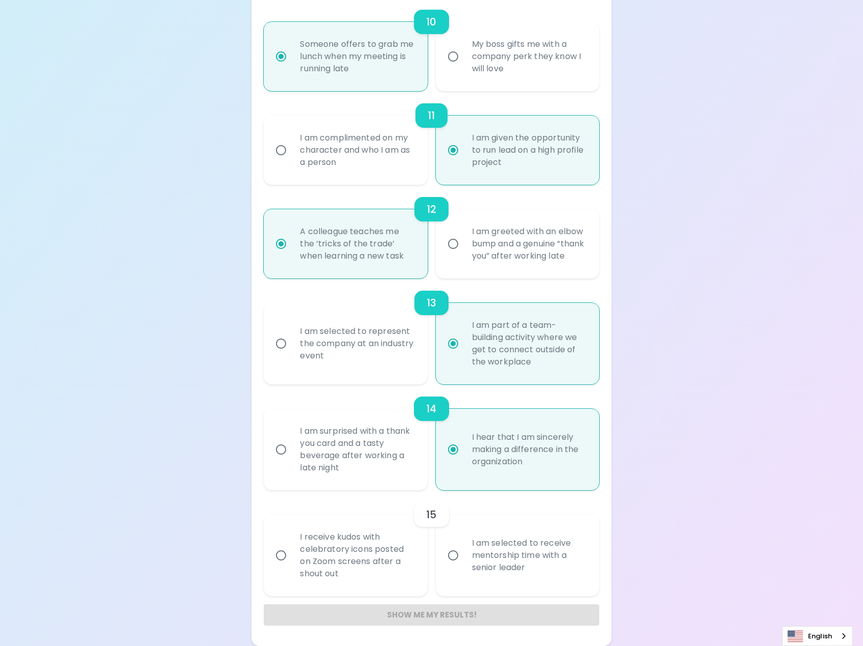
radio input "true"
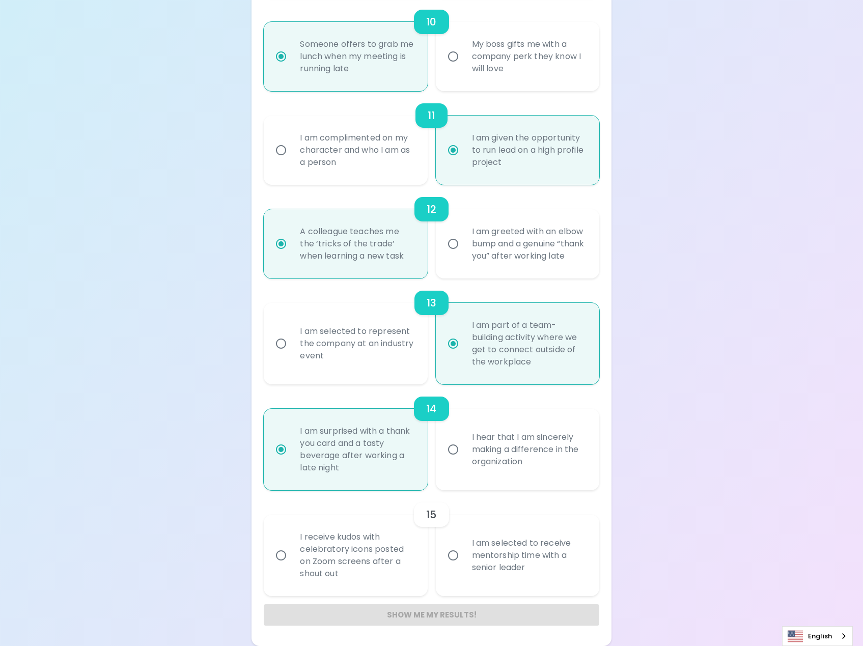
radio input "true"
click at [558, 539] on div "I am selected to receive mentorship time with a senior leader" at bounding box center [529, 555] width 130 height 61
click at [464, 544] on input "I am selected to receive mentorship time with a senior leader" at bounding box center [452, 554] width 21 height 21
radio input "false"
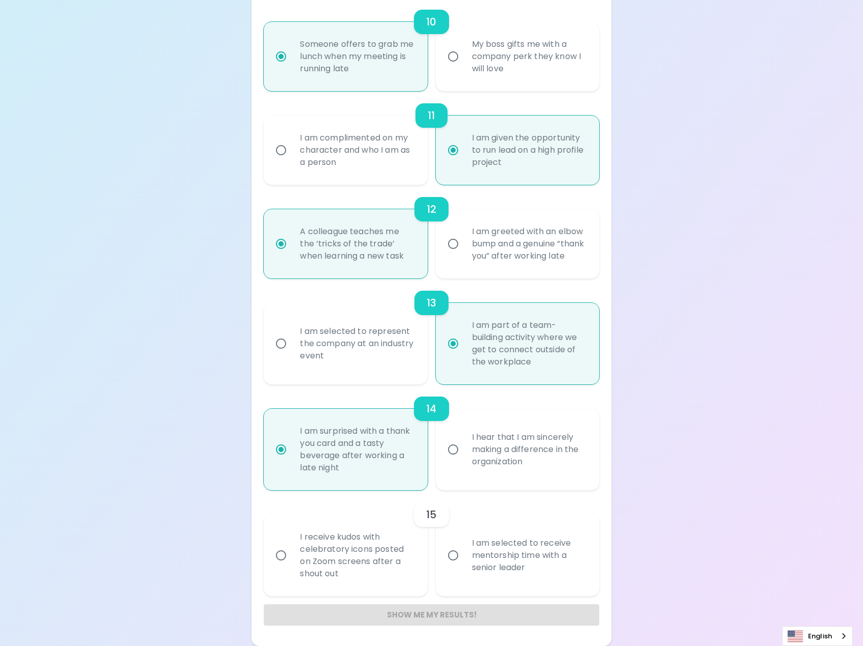
radio input "false"
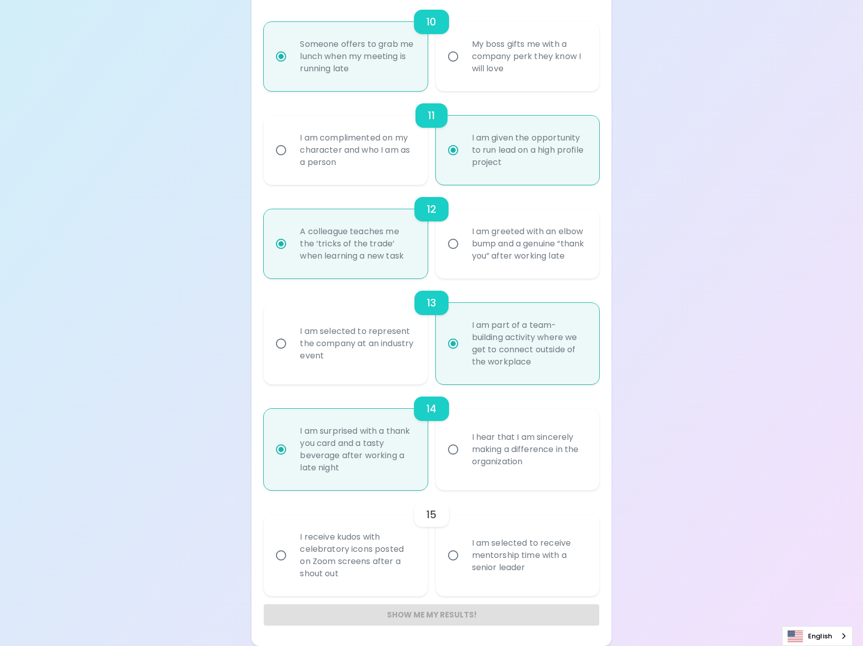
radio input "false"
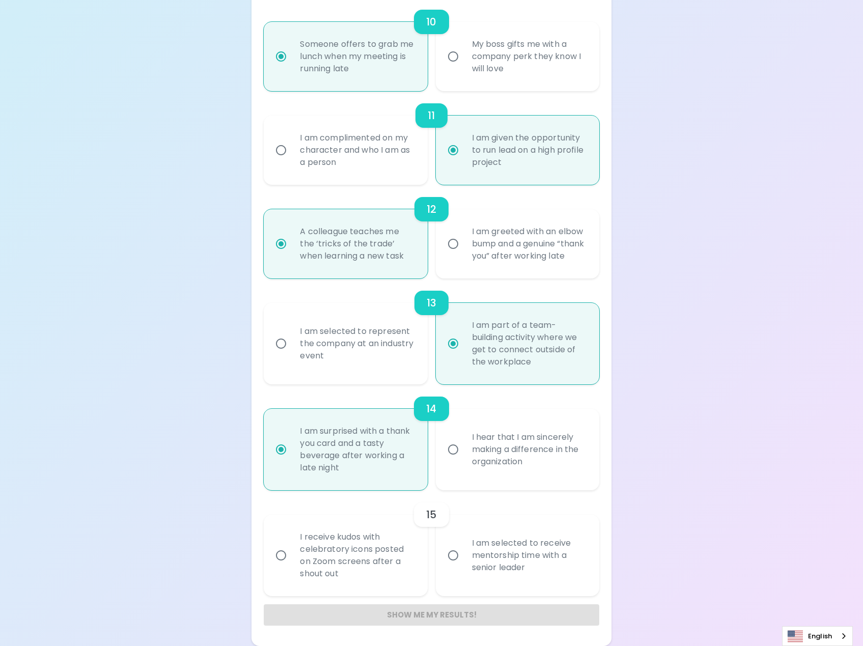
radio input "false"
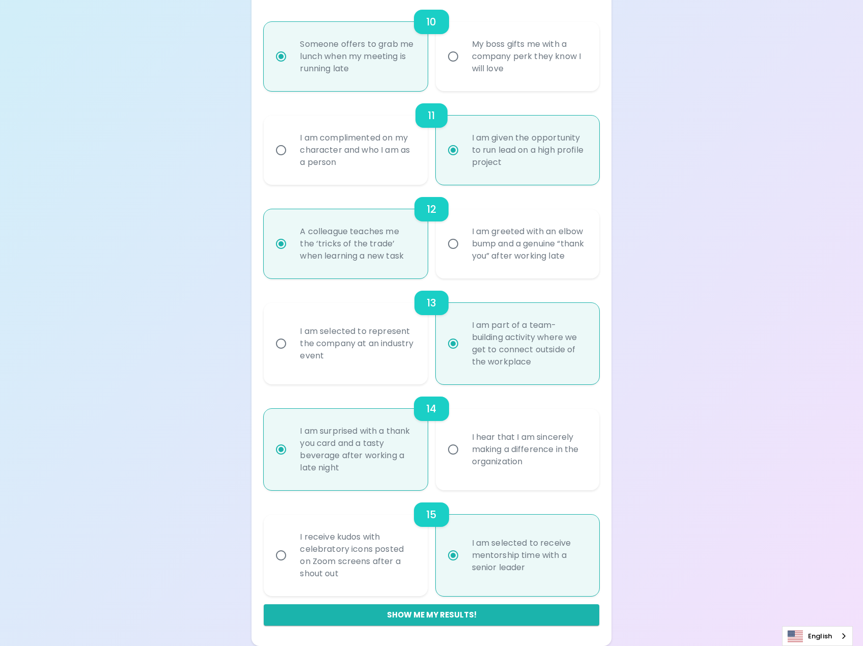
radio input "true"
click at [515, 464] on div "I hear that I am sincerely making a difference in the organization" at bounding box center [529, 449] width 130 height 61
click at [464, 460] on input "I hear that I am sincerely making a difference in the organization" at bounding box center [452, 449] width 21 height 21
radio input "false"
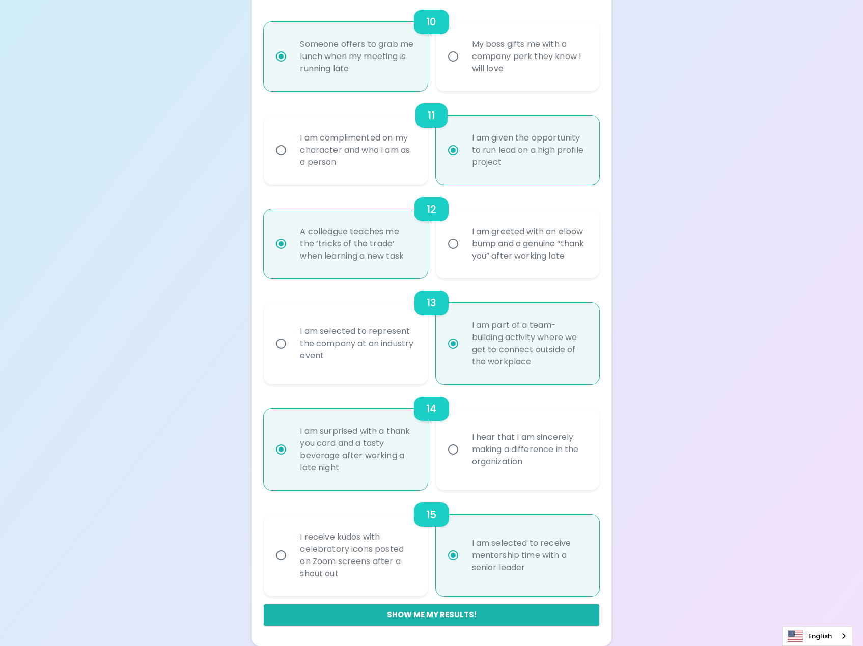
radio input "false"
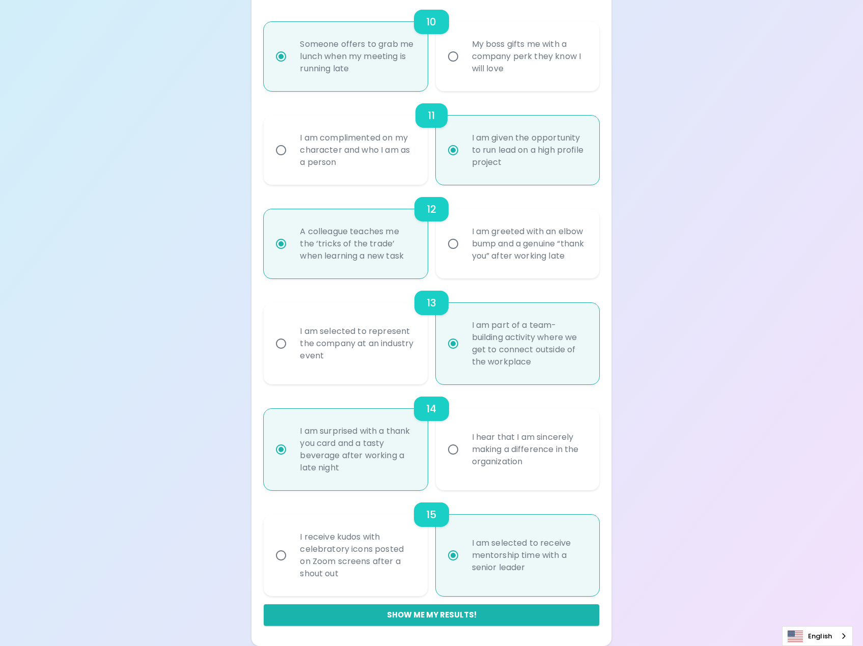
radio input "false"
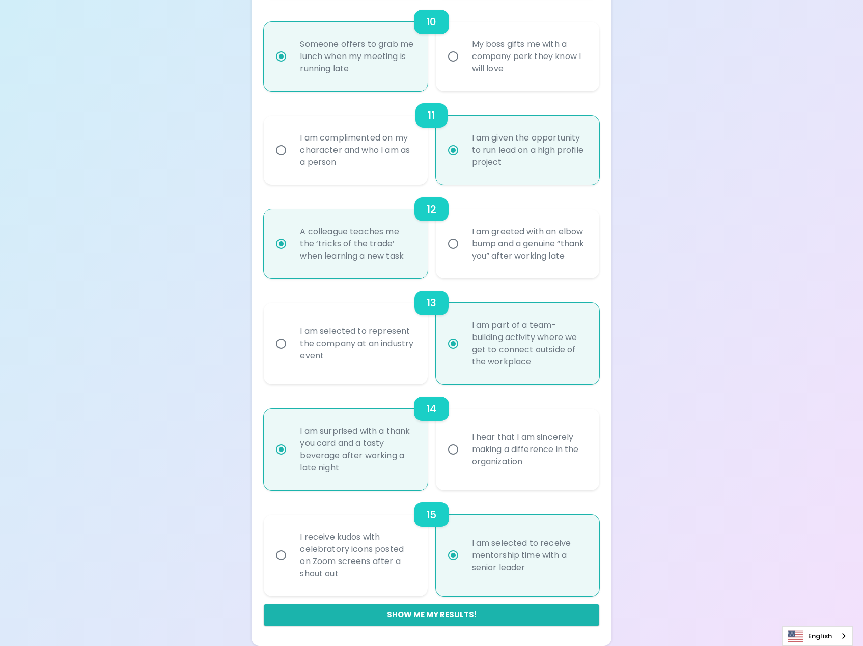
radio input "false"
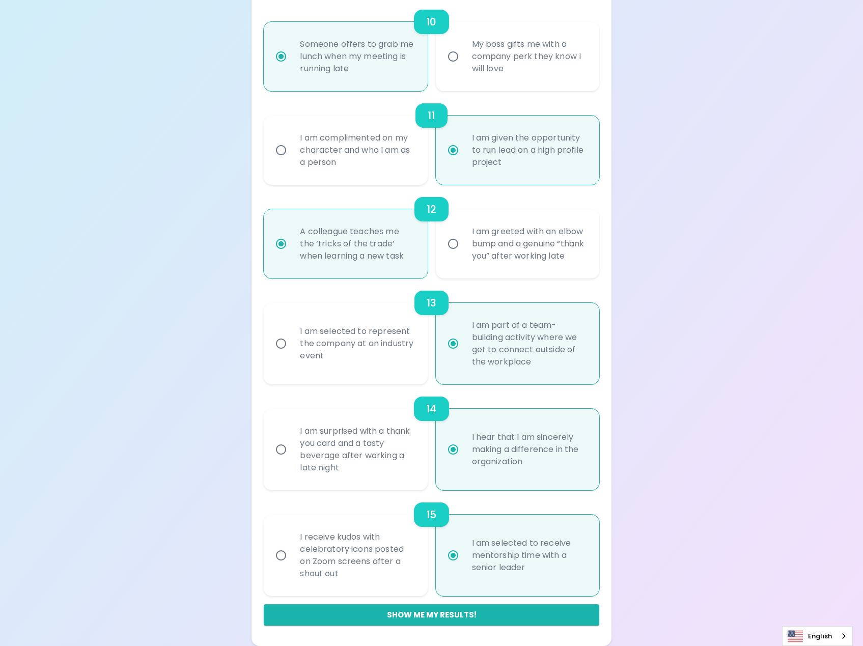
radio input "true"
click at [369, 473] on div "I am surprised with a thank you card and a tasty beverage after working a late …" at bounding box center [357, 449] width 130 height 73
click at [292, 460] on input "I am surprised with a thank you card and a tasty beverage after working a late …" at bounding box center [280, 449] width 21 height 21
radio input "false"
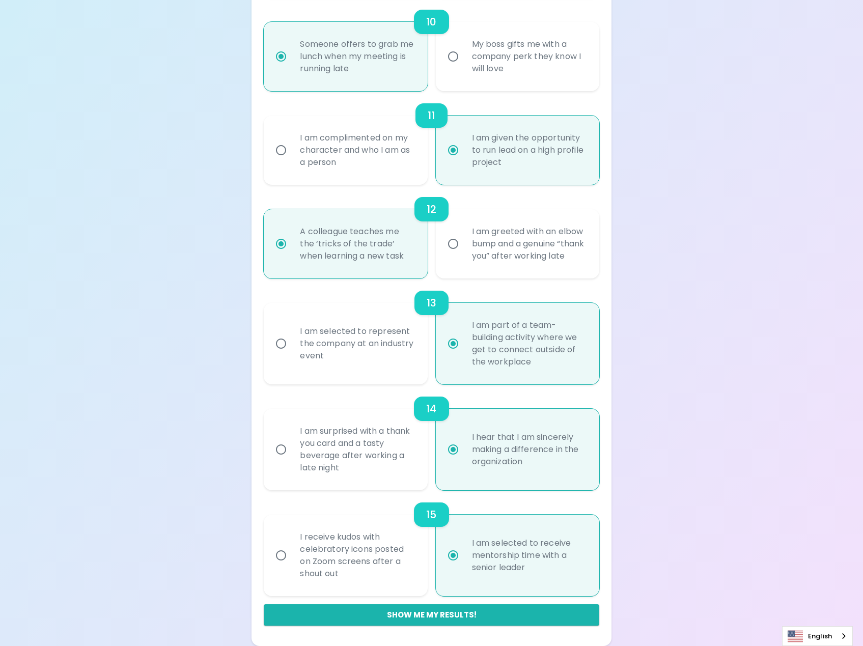
radio input "false"
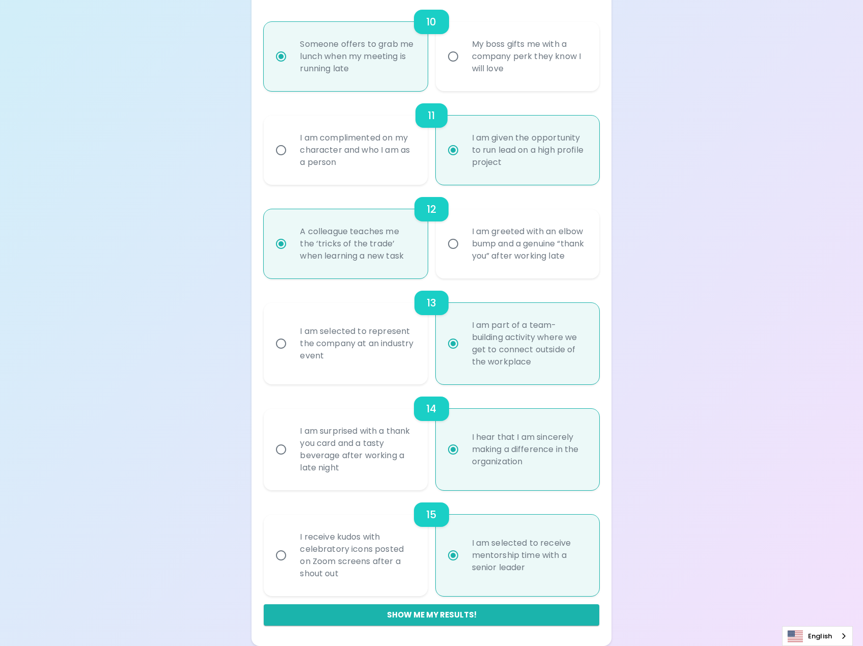
radio input "false"
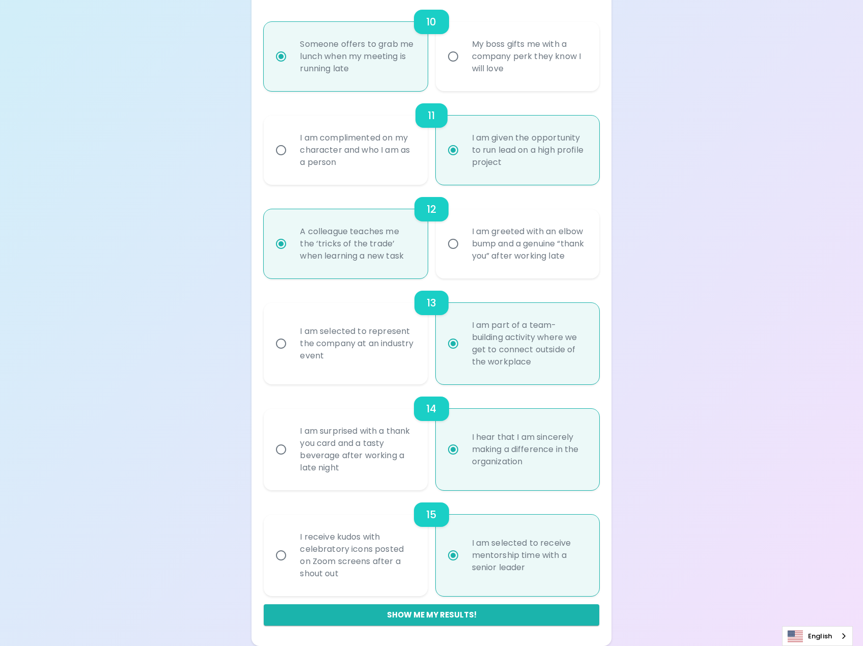
radio input "false"
radio input "true"
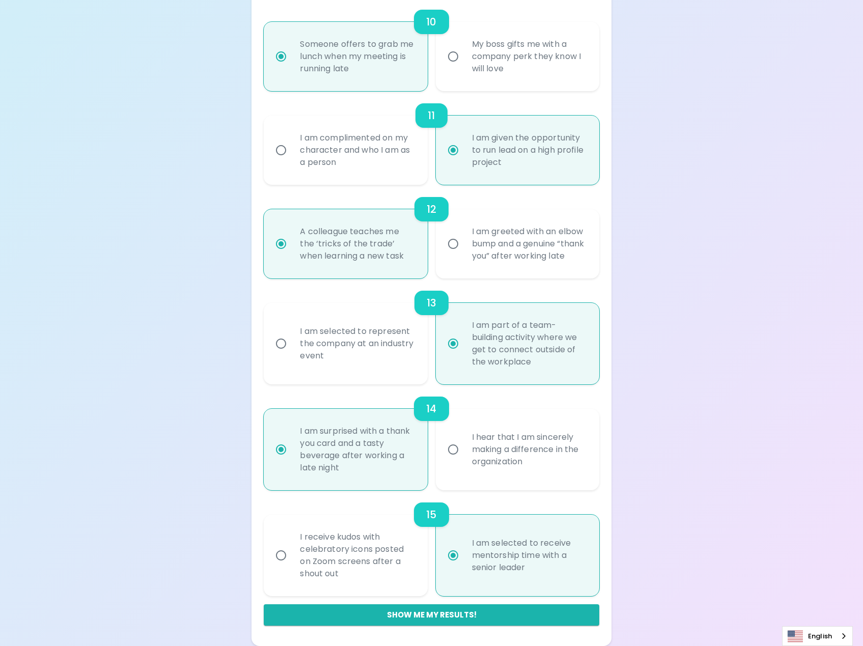
radio input "true"
click at [448, 619] on button "Show me my results!" at bounding box center [431, 614] width 335 height 21
radio input "false"
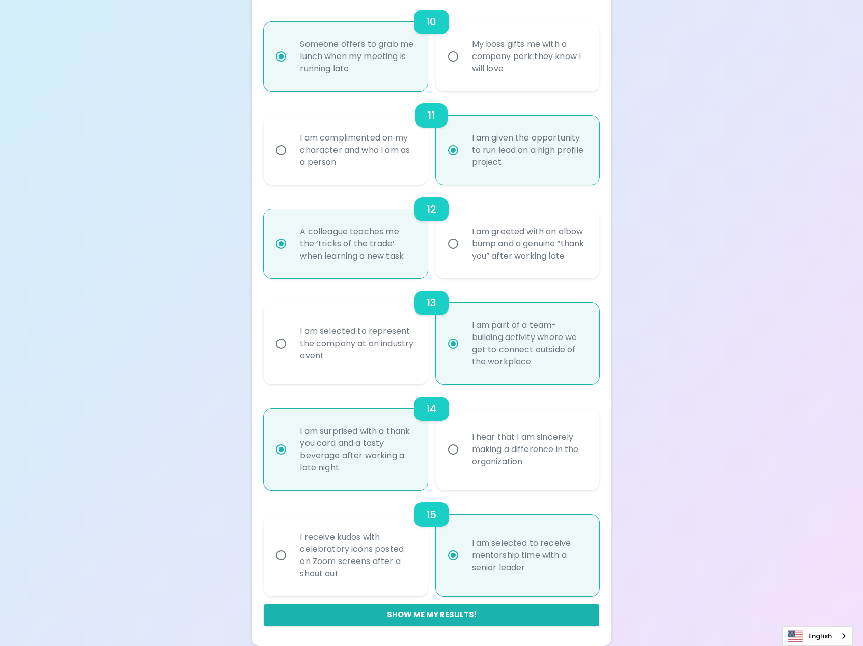
radio input "false"
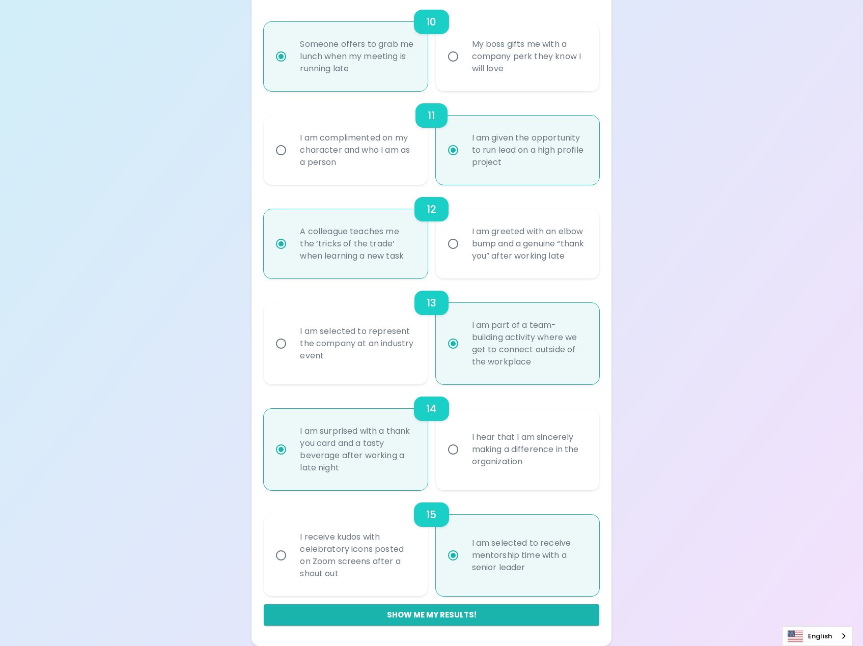
radio input "false"
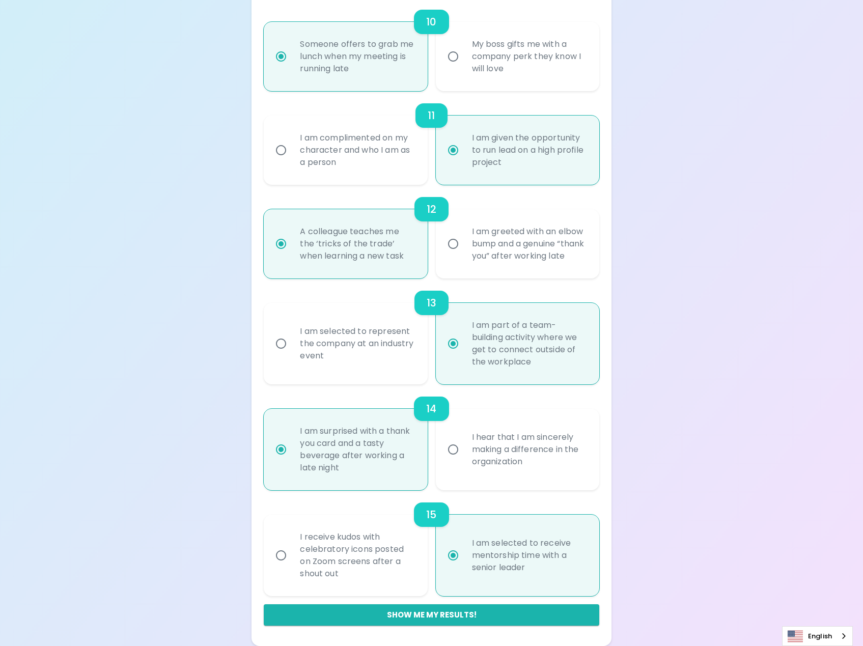
radio input "true"
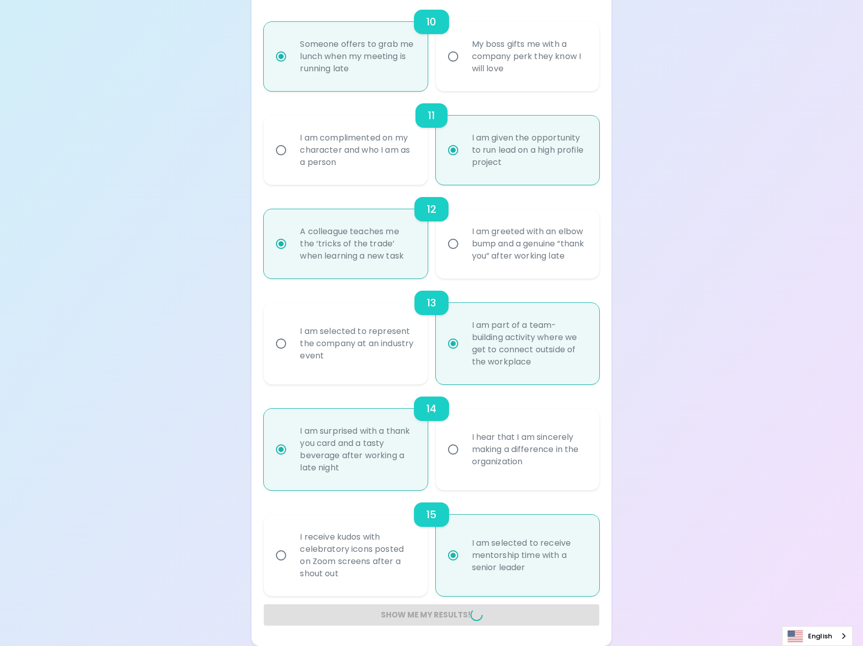
radio input "false"
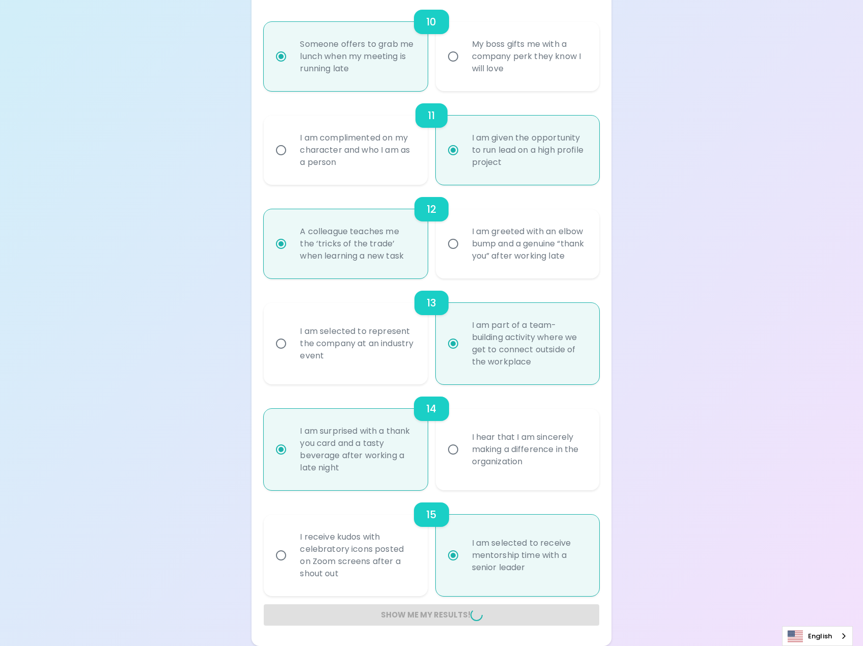
radio input "false"
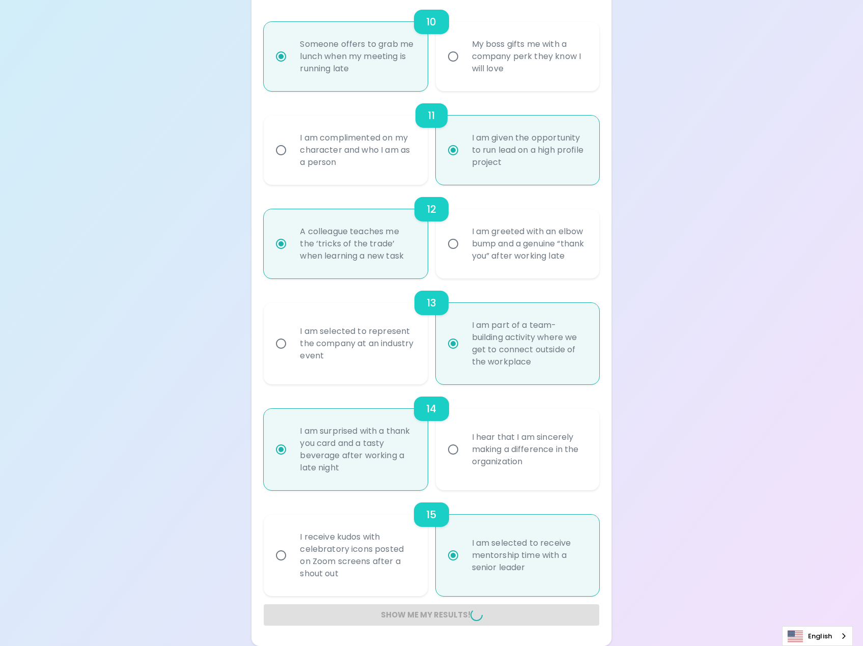
radio input "false"
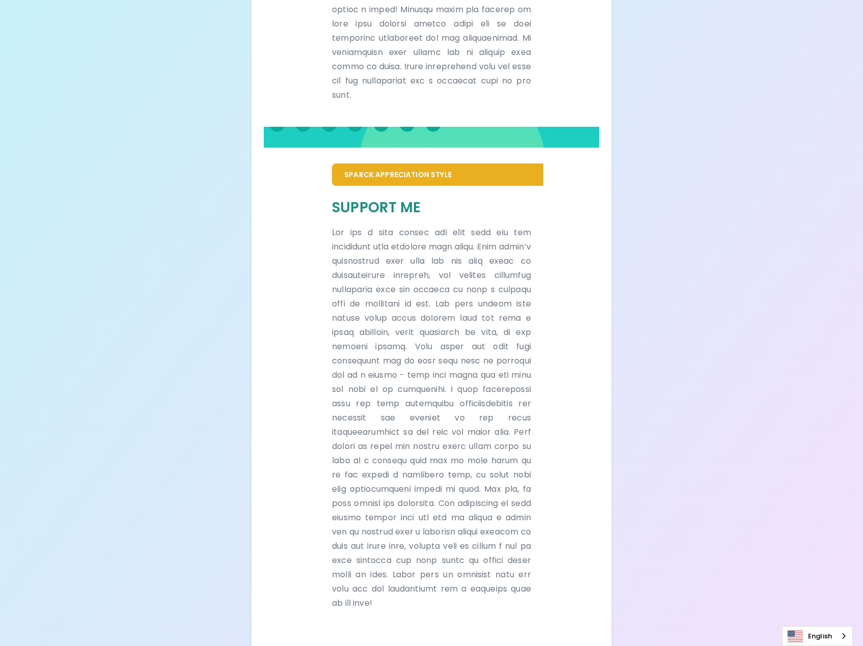
scroll to position [575, 0]
